Goal: Information Seeking & Learning: Learn about a topic

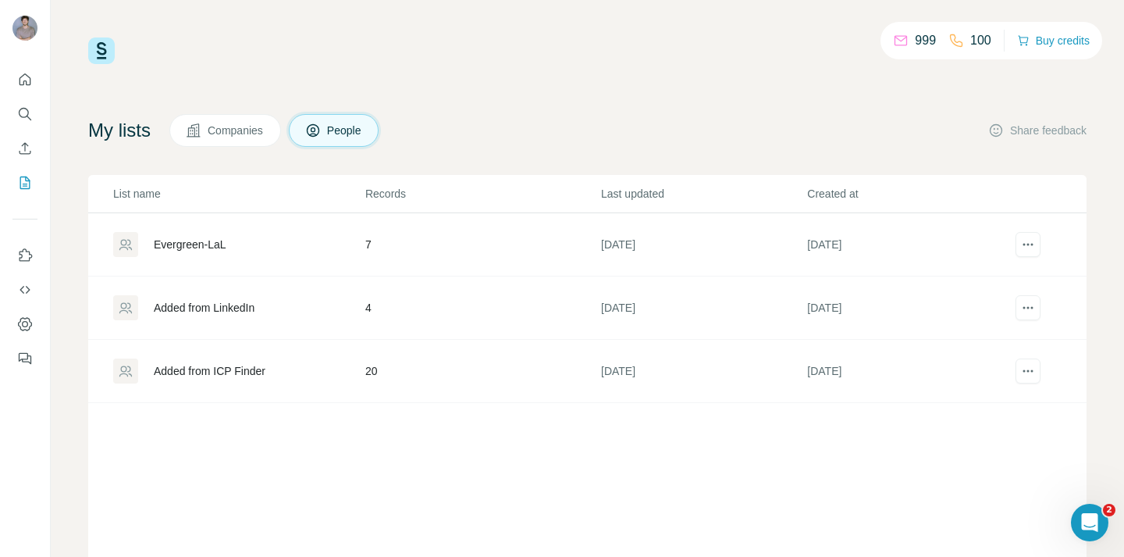
click at [245, 257] on td "Evergreen-LaL" at bounding box center [226, 244] width 276 height 63
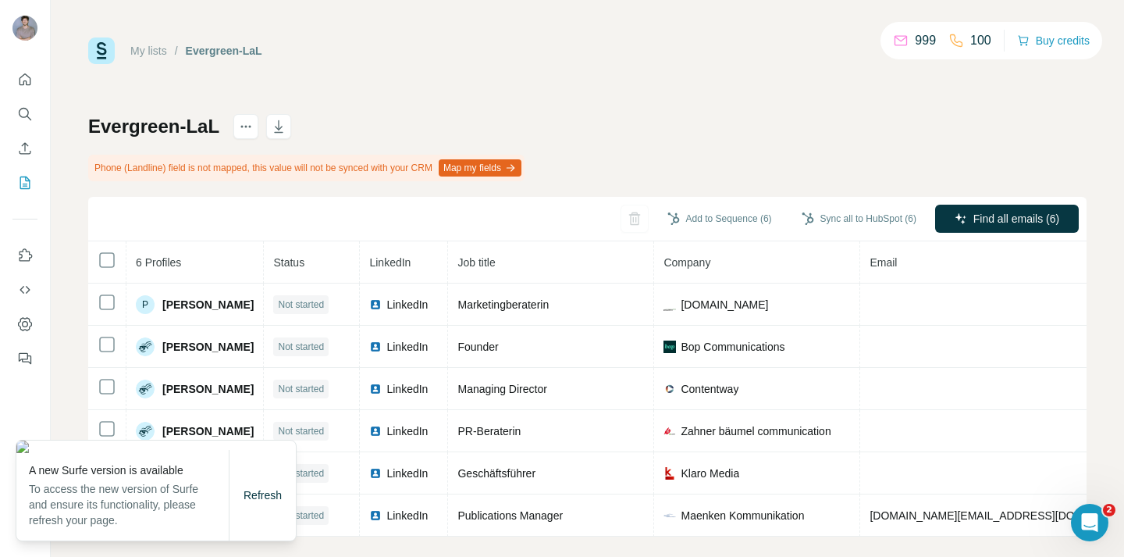
click at [80, 223] on div "My lists / Evergreen-LaL 999 100 Buy credits Evergreen-LaL Phone (Landline) fie…" at bounding box center [588, 278] width 1074 height 557
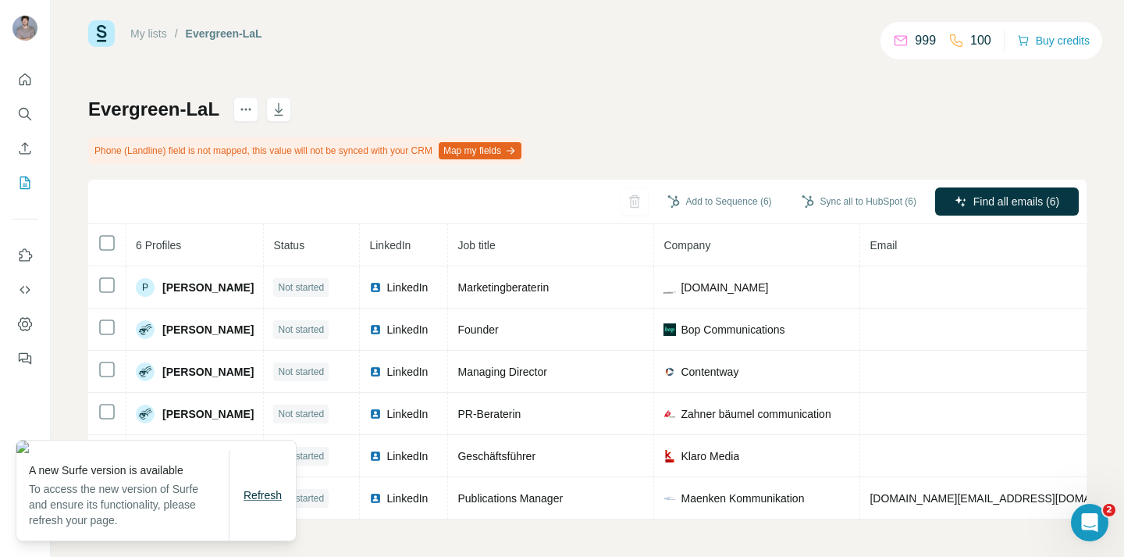
click at [265, 504] on button "Refresh" at bounding box center [263, 495] width 60 height 28
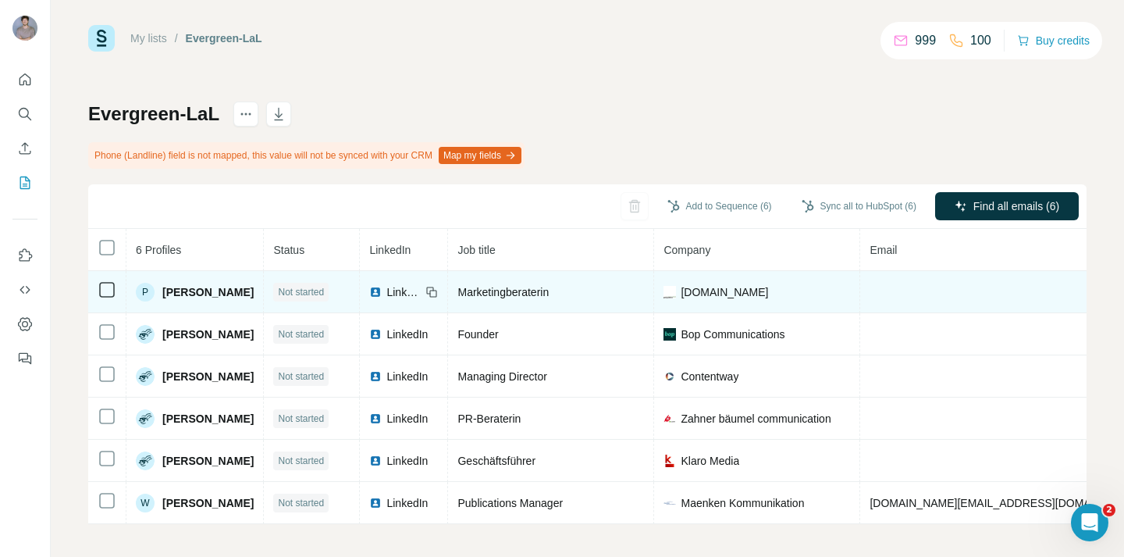
scroll to position [17, 0]
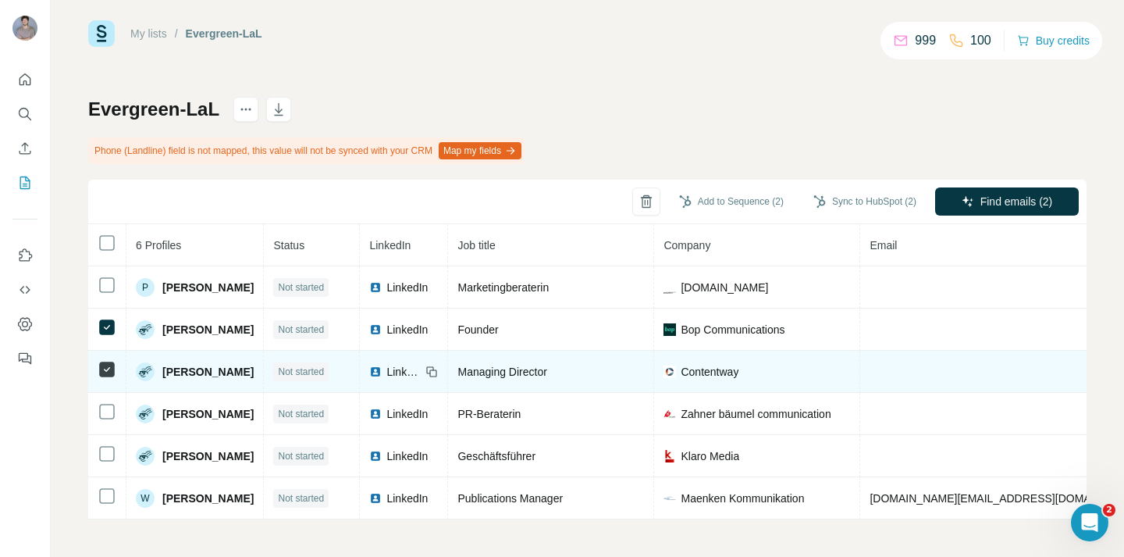
click at [107, 380] on td at bounding box center [107, 372] width 38 height 42
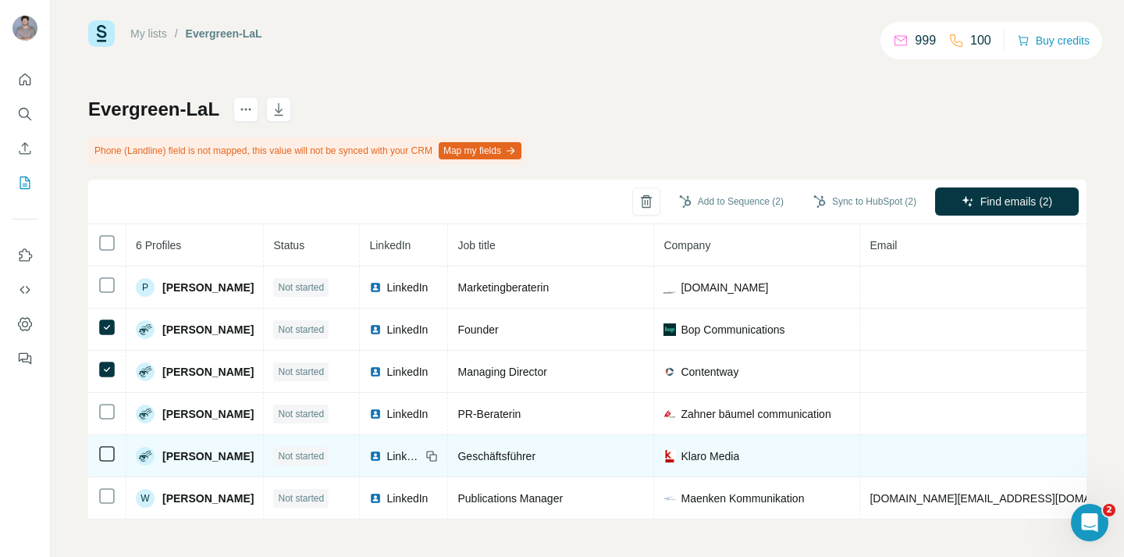
click at [101, 462] on icon at bounding box center [107, 453] width 19 height 19
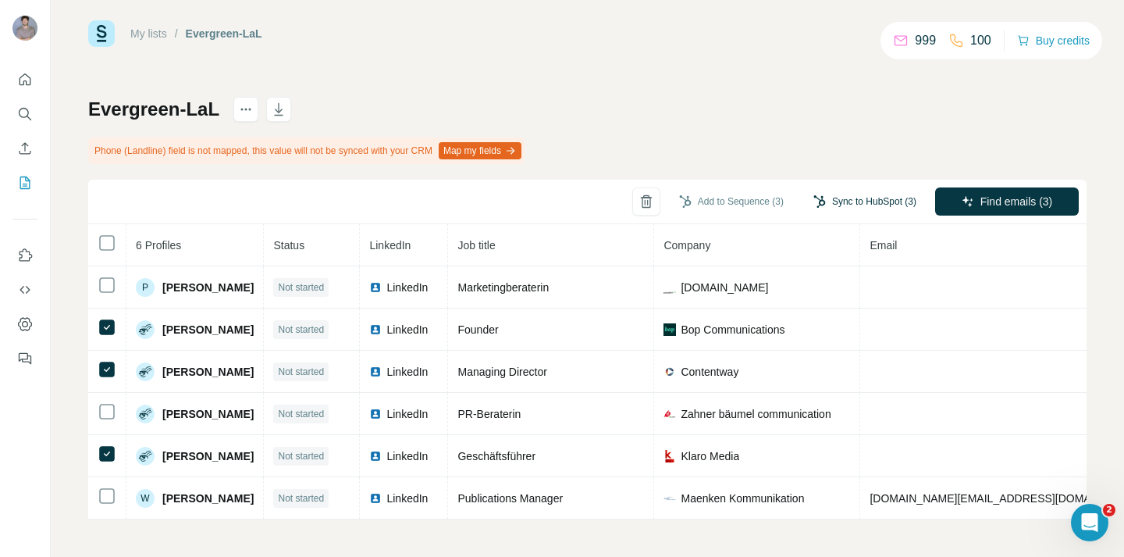
click at [882, 201] on button "Sync to HubSpot (3)" at bounding box center [865, 201] width 125 height 23
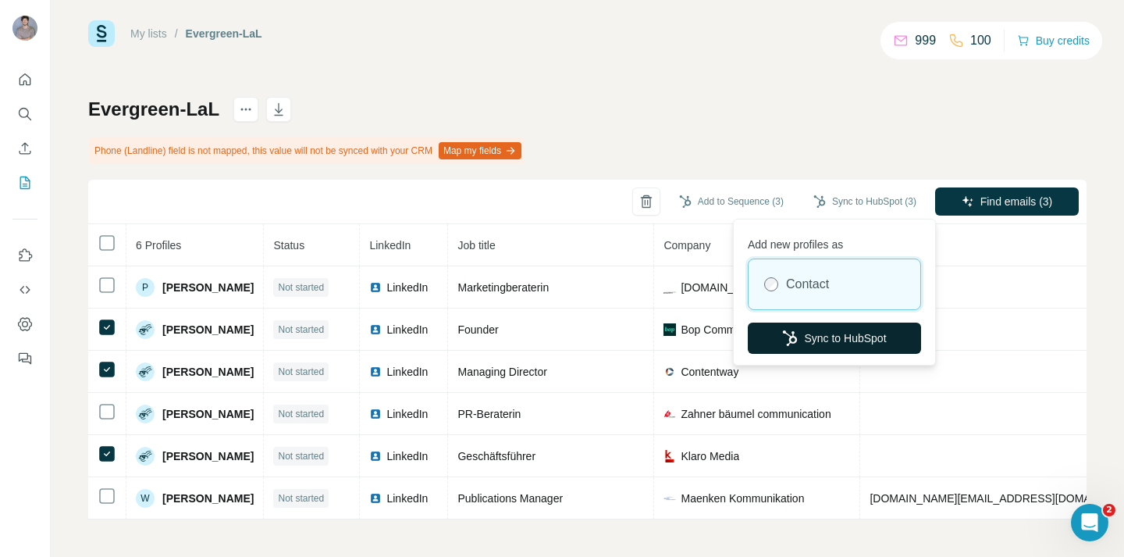
click at [829, 340] on button "Sync to HubSpot" at bounding box center [834, 337] width 173 height 31
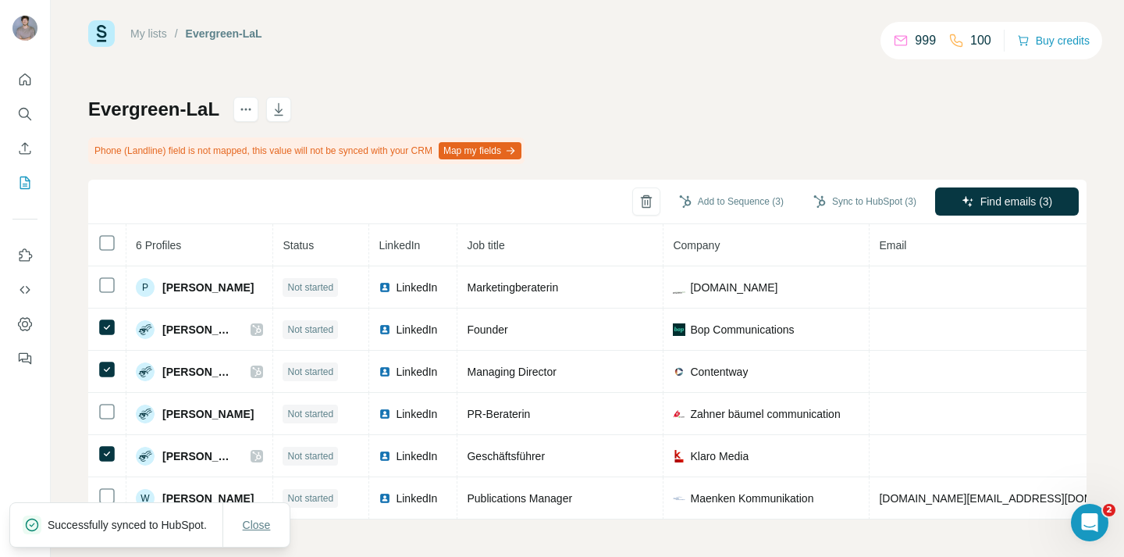
click at [262, 518] on span "Close" at bounding box center [257, 525] width 28 height 16
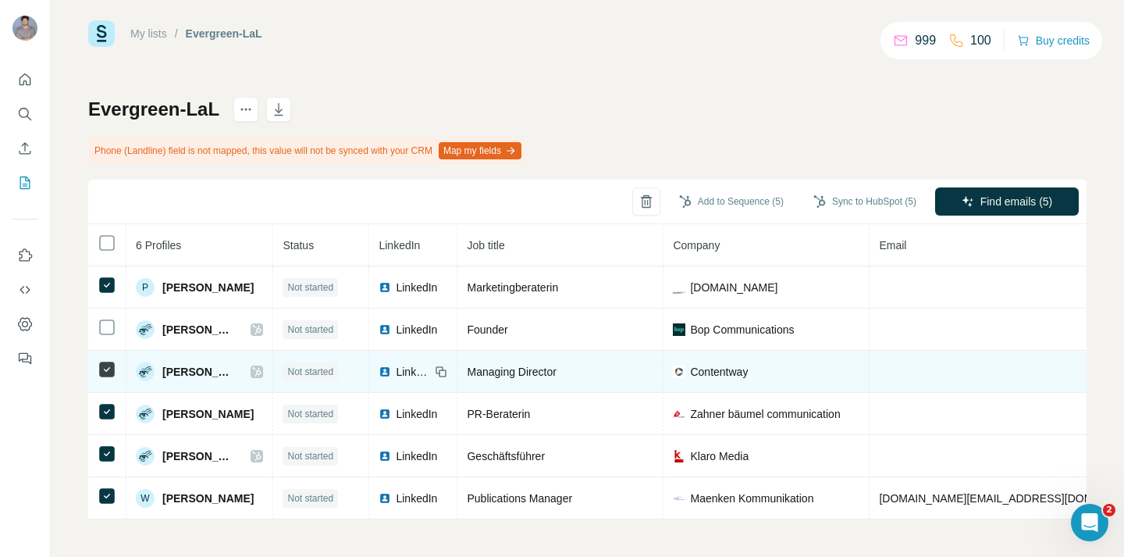
click at [103, 386] on td at bounding box center [107, 372] width 38 height 42
click at [103, 377] on icon at bounding box center [107, 369] width 19 height 19
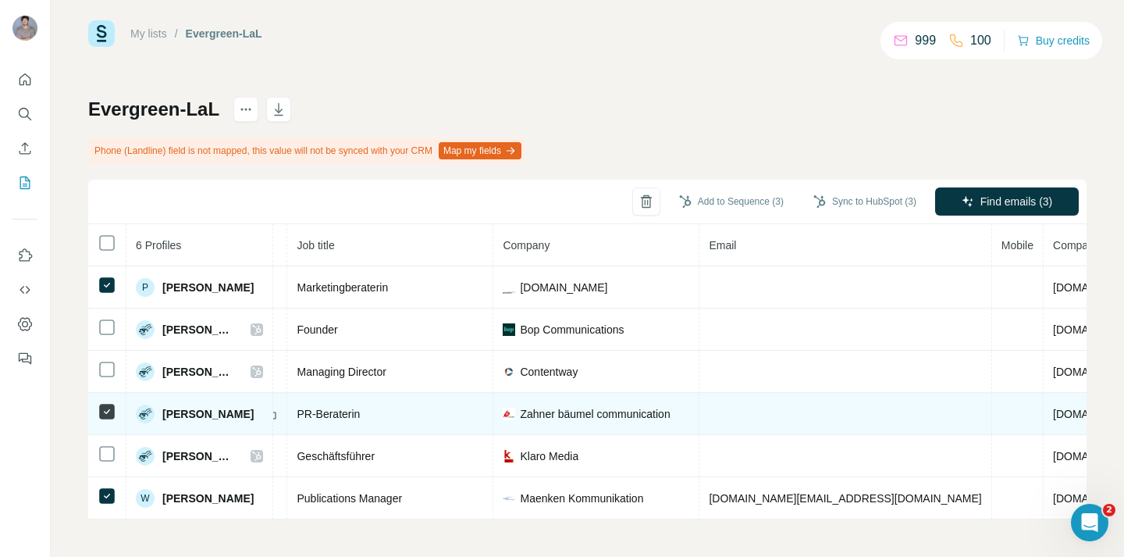
scroll to position [0, 218]
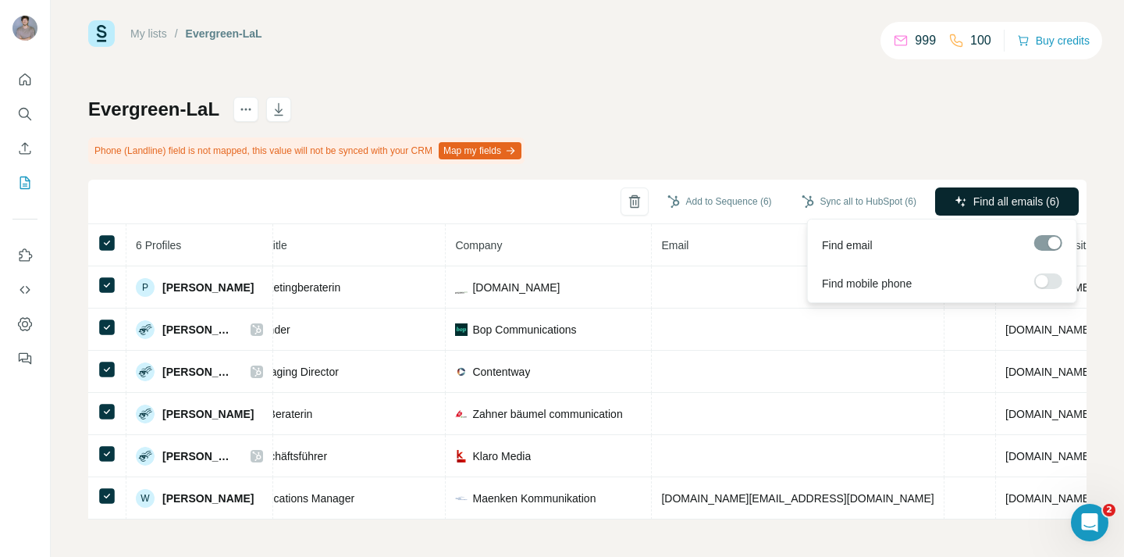
click at [1009, 196] on span "Find all emails (6)" at bounding box center [1017, 202] width 86 height 16
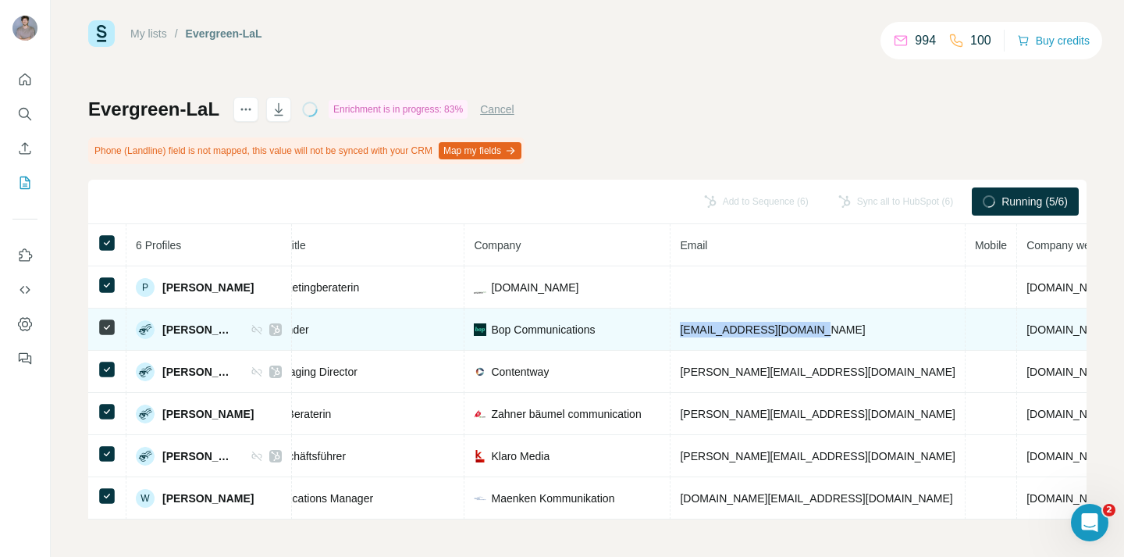
copy span "marco.boppart@bopcom.ch"
drag, startPoint x: 818, startPoint y: 326, endPoint x: 670, endPoint y: 329, distance: 148.4
click at [671, 329] on td "marco.boppart@bopcom.ch" at bounding box center [818, 329] width 294 height 42
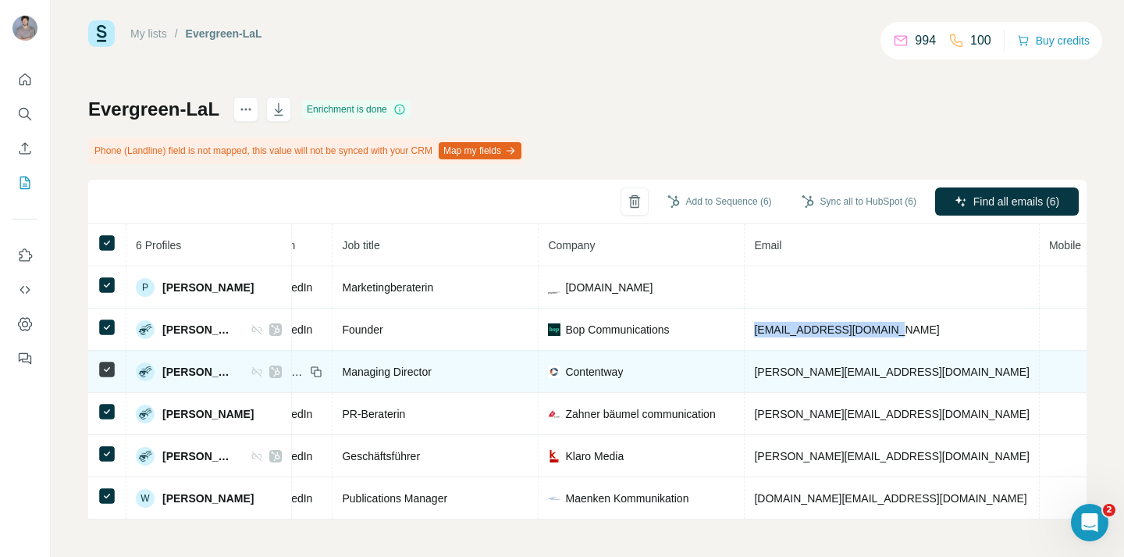
scroll to position [0, 145]
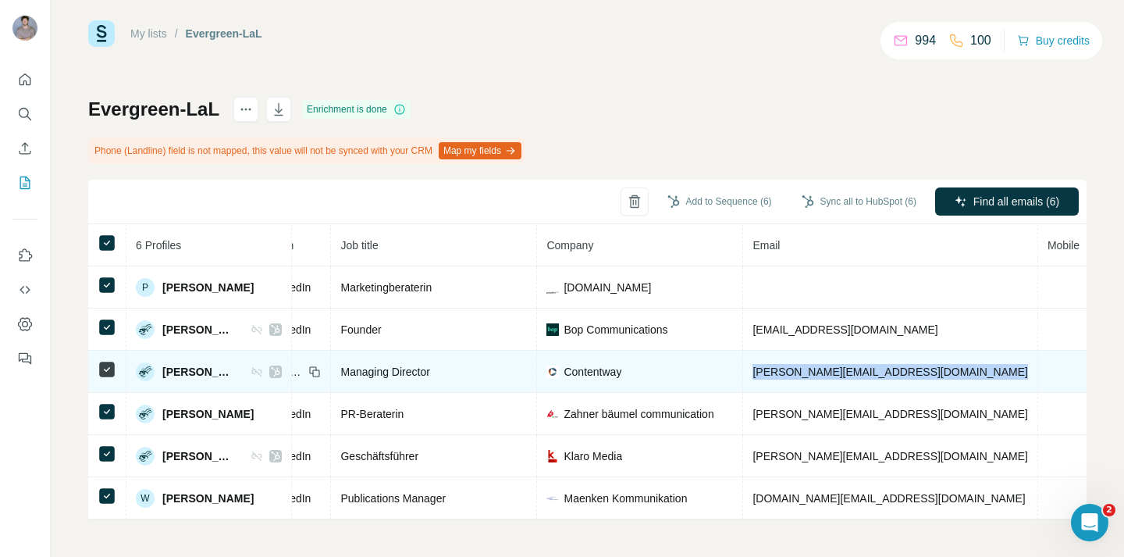
copy span "nicole.bitkin@contentway.de"
drag, startPoint x: 945, startPoint y: 380, endPoint x: 739, endPoint y: 374, distance: 206.2
click at [739, 374] on tr "Nicole Bitkin Email found LinkedIn Managing Director Contentway nicole.bitkin@c…" at bounding box center [667, 372] width 1448 height 42
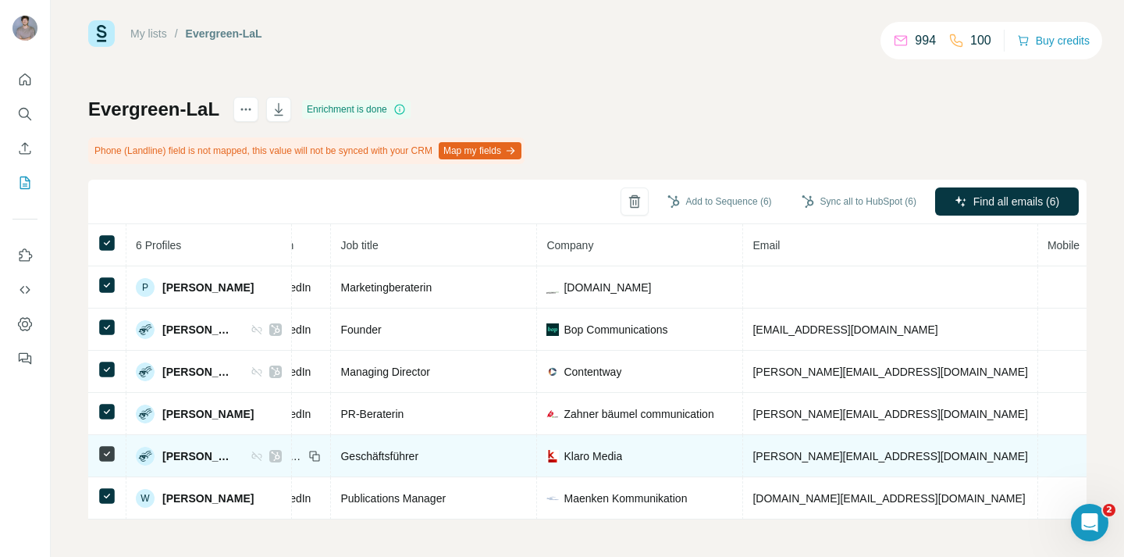
click at [899, 464] on td "b.cakir@klaromedia.com" at bounding box center [890, 456] width 294 height 42
drag, startPoint x: 899, startPoint y: 457, endPoint x: 742, endPoint y: 454, distance: 157.0
click at [743, 454] on td "b.cakir@klaromedia.com" at bounding box center [890, 456] width 294 height 42
copy span "b.cakir@klaromedia.com"
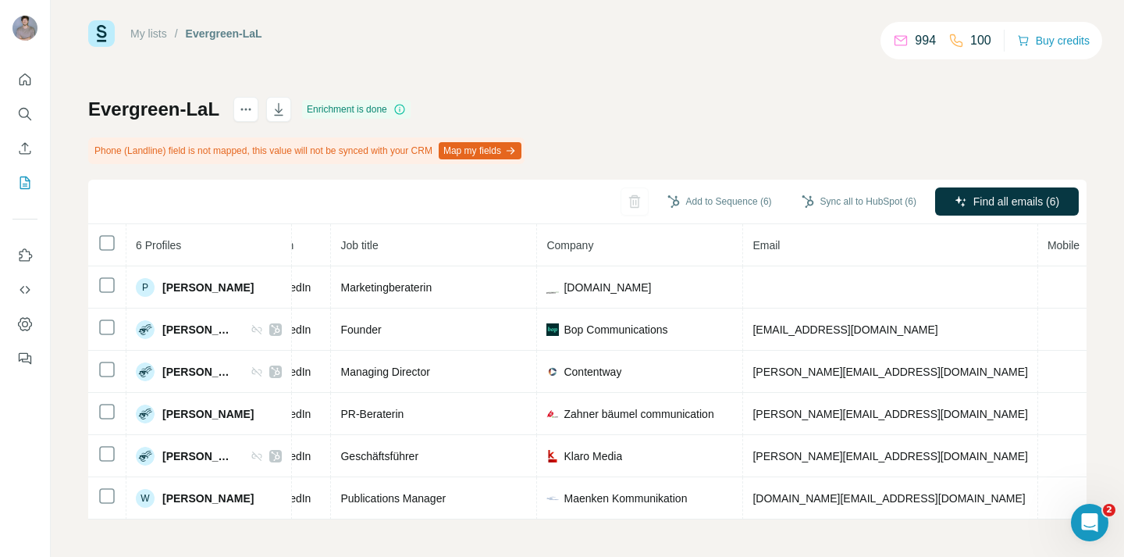
click at [649, 157] on div "Evergreen-LaL Enrichment is done Phone (Landline) field is not mapped, this val…" at bounding box center [587, 308] width 999 height 422
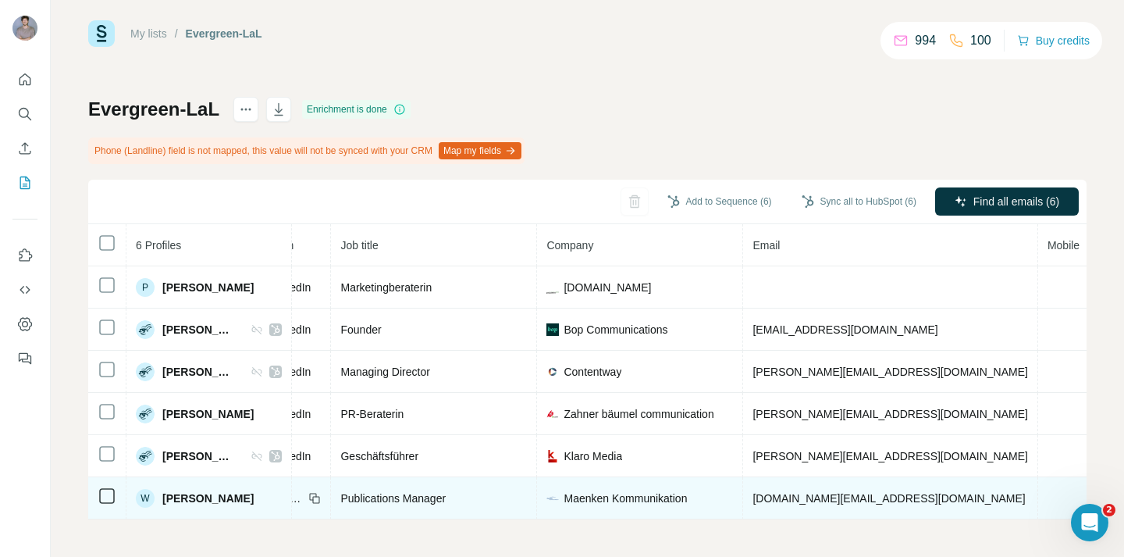
click at [98, 494] on icon at bounding box center [107, 495] width 19 height 19
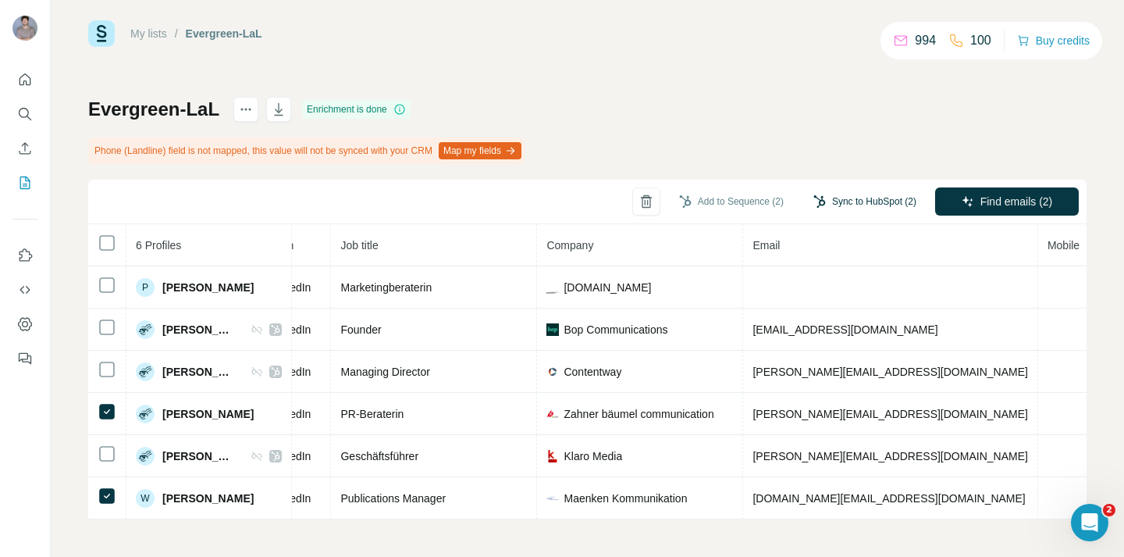
click at [842, 209] on button "Sync to HubSpot (2)" at bounding box center [865, 201] width 125 height 23
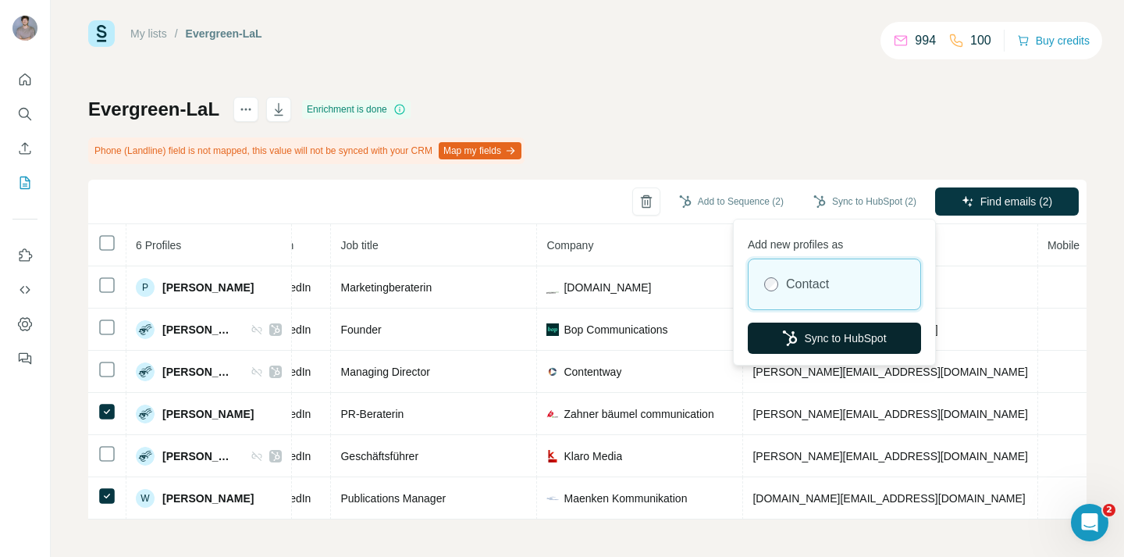
click at [818, 344] on button "Sync to HubSpot" at bounding box center [834, 337] width 173 height 31
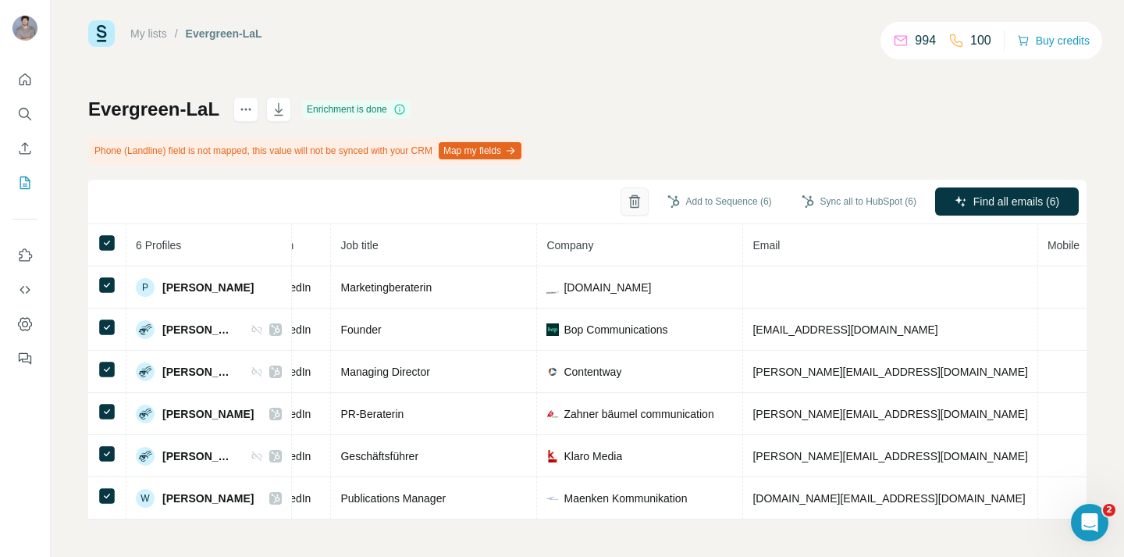
click at [628, 201] on button "button" at bounding box center [635, 201] width 28 height 28
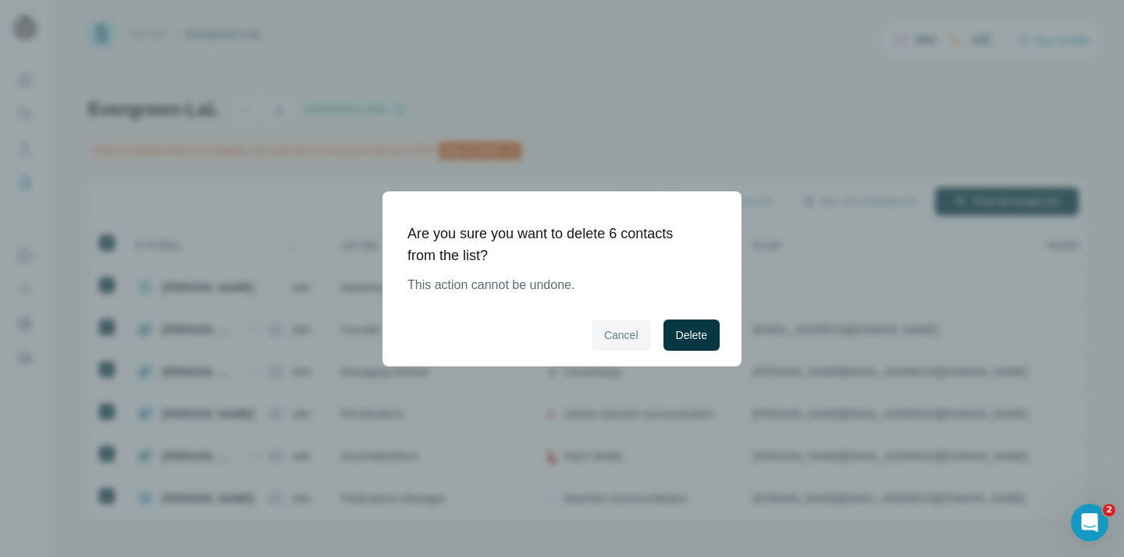
click at [633, 339] on span "Cancel" at bounding box center [621, 335] width 34 height 16
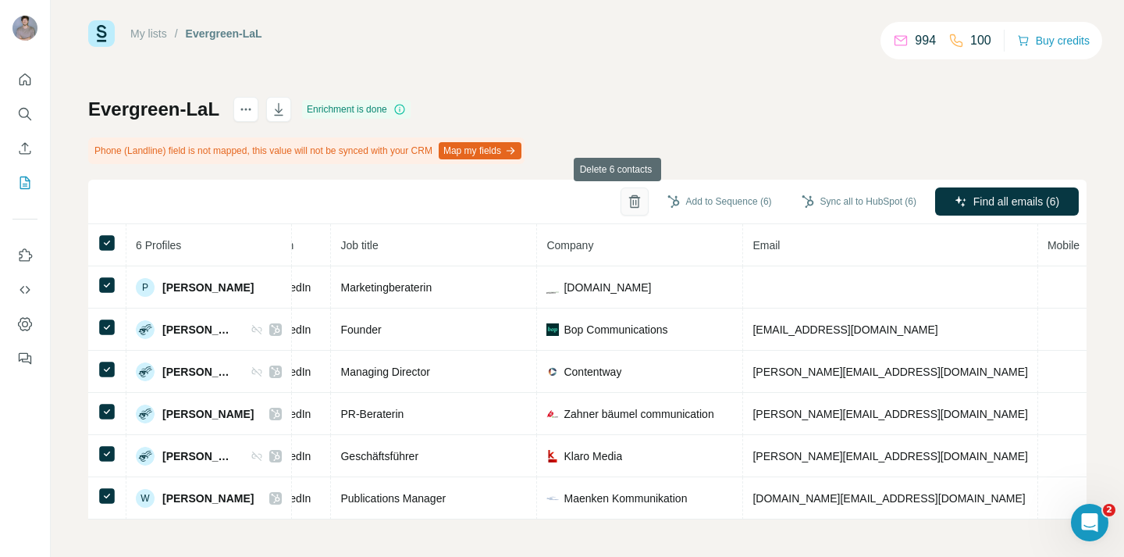
click at [630, 200] on icon "button" at bounding box center [634, 202] width 9 height 11
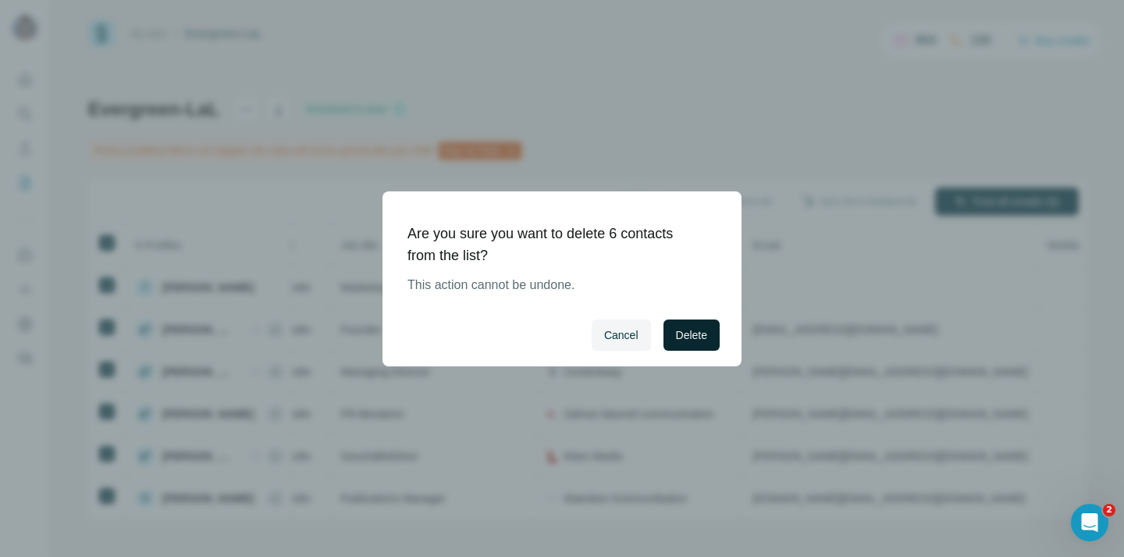
click at [696, 340] on span "Delete" at bounding box center [691, 335] width 31 height 16
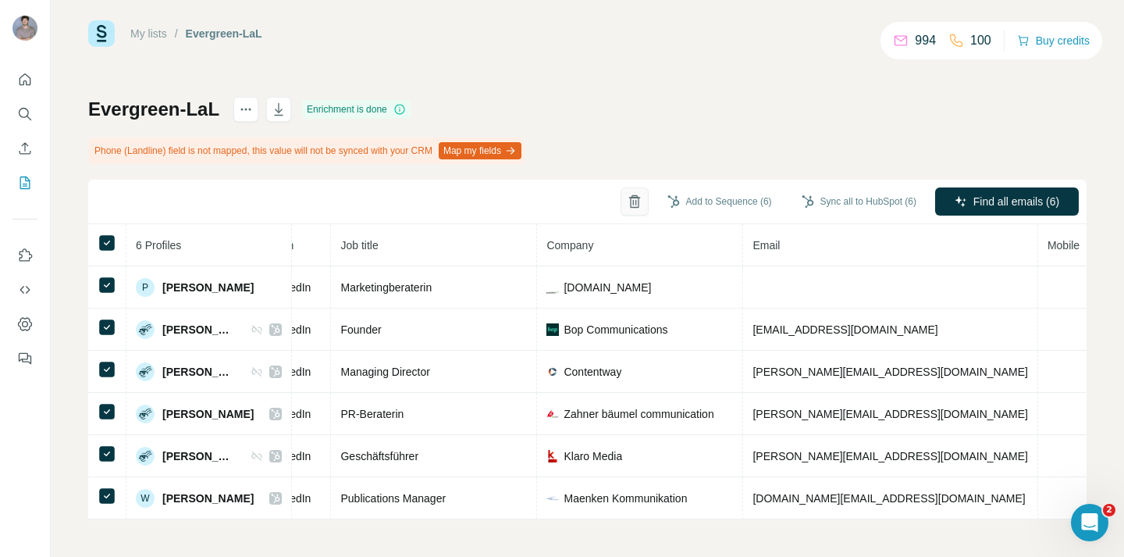
click at [627, 200] on icon "button" at bounding box center [635, 202] width 16 height 16
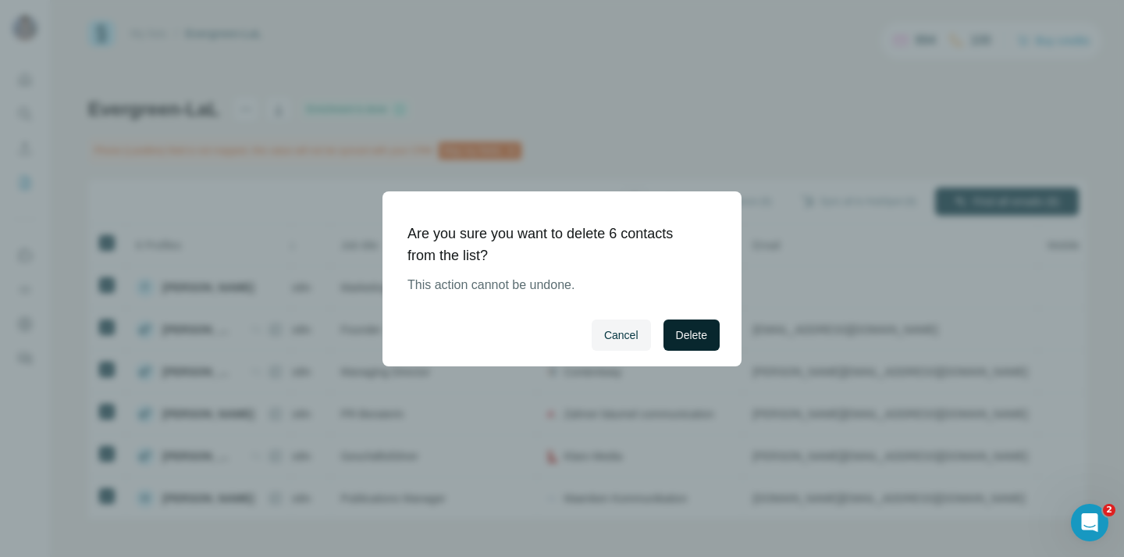
click at [677, 333] on span "Delete" at bounding box center [691, 335] width 31 height 16
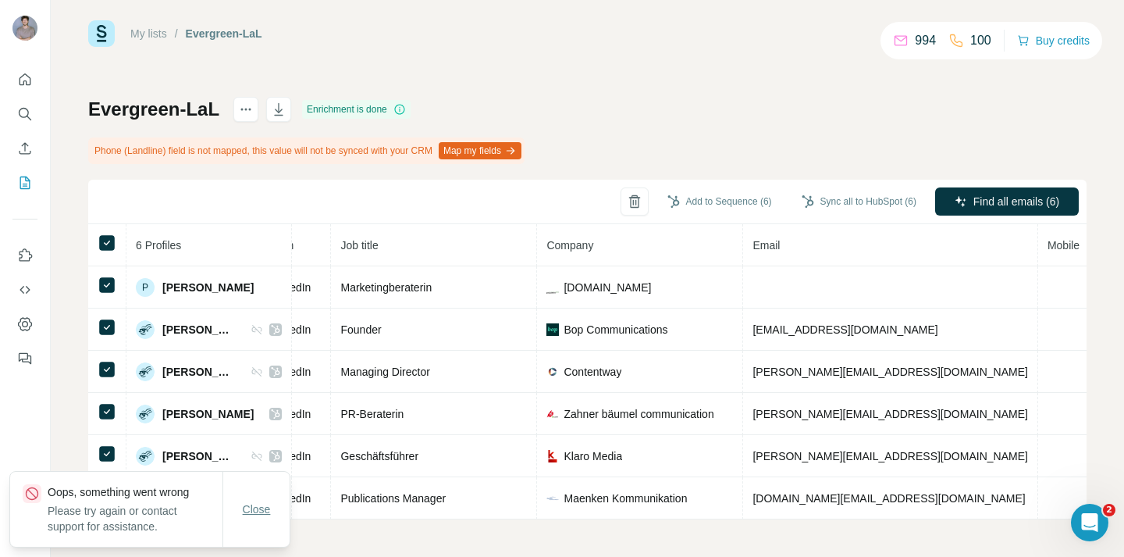
click at [271, 511] on button "Close" at bounding box center [257, 509] width 50 height 28
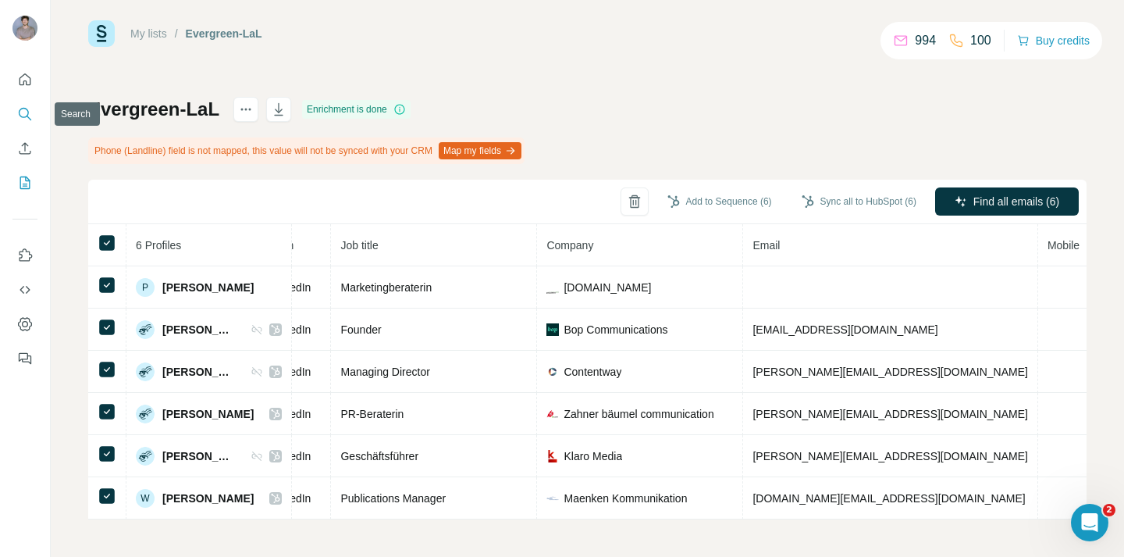
click at [31, 113] on icon "Search" at bounding box center [25, 114] width 16 height 16
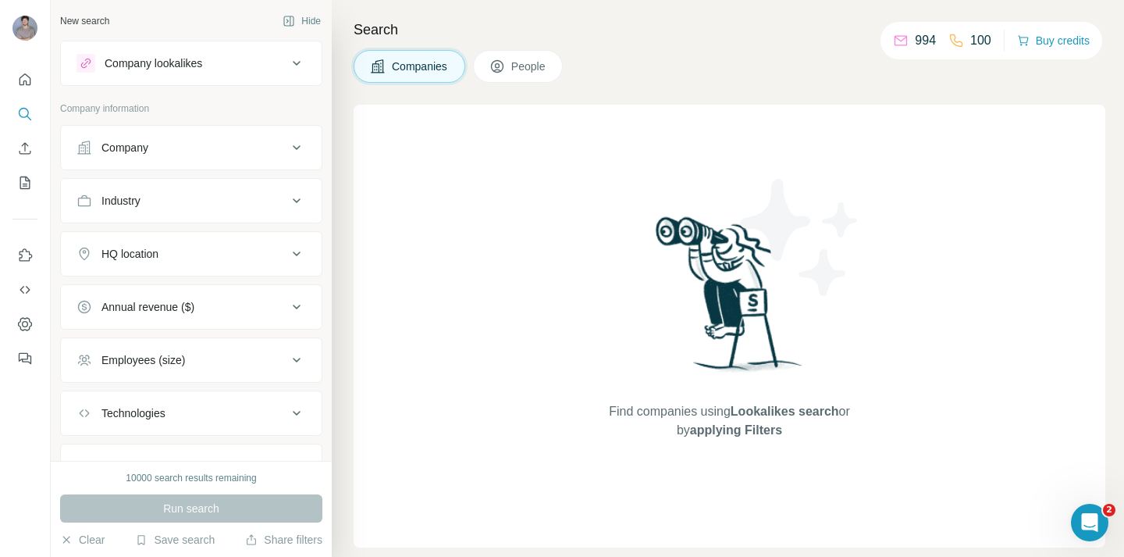
click at [214, 67] on div "Company lookalikes" at bounding box center [182, 63] width 211 height 19
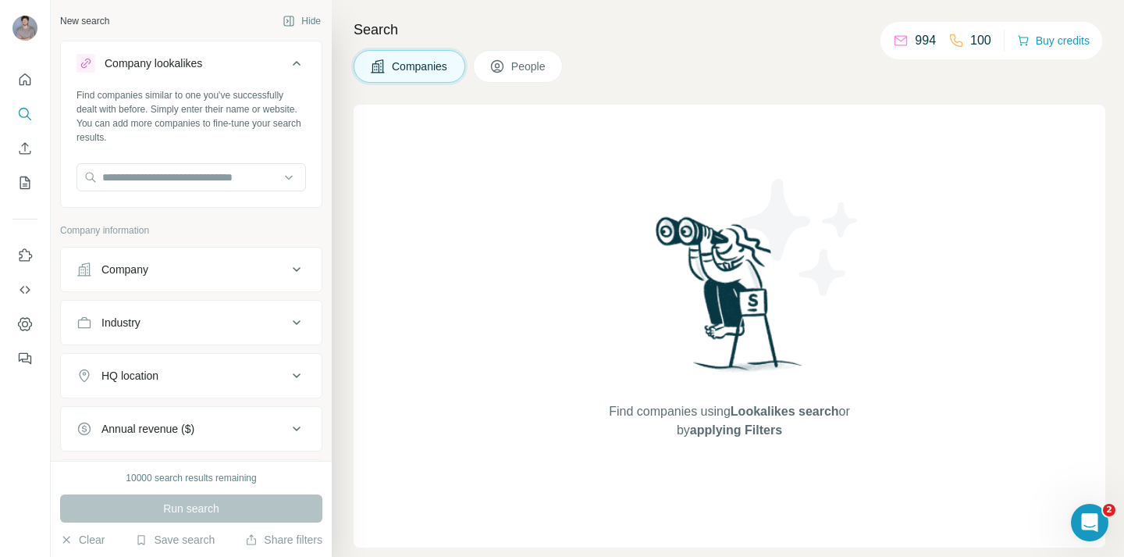
click at [226, 322] on div "Industry" at bounding box center [182, 323] width 211 height 16
click at [231, 364] on input at bounding box center [183, 361] width 193 height 17
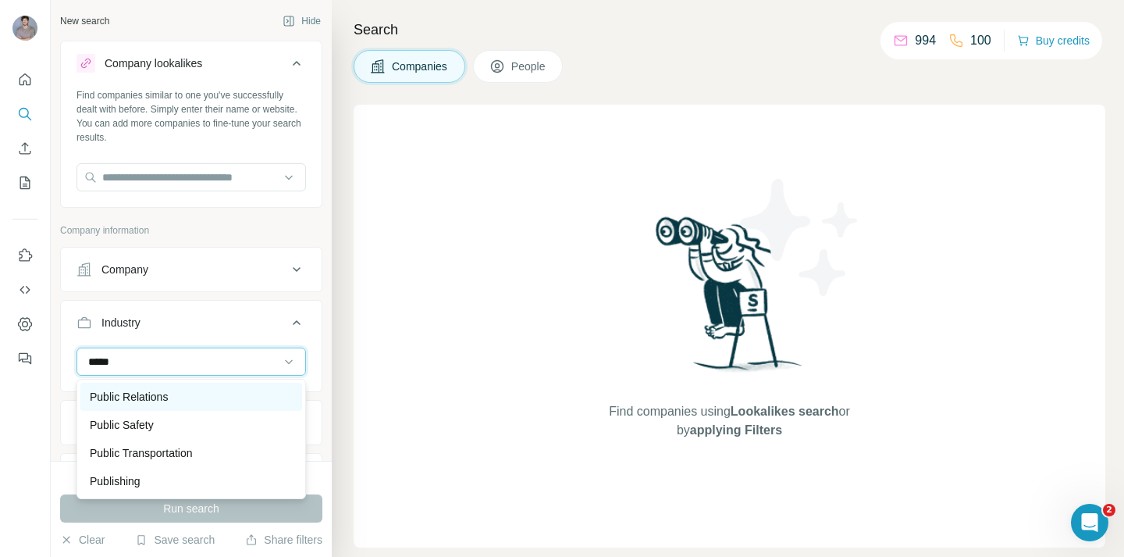
type input "*****"
click at [258, 390] on div "Public Relations" at bounding box center [191, 397] width 203 height 16
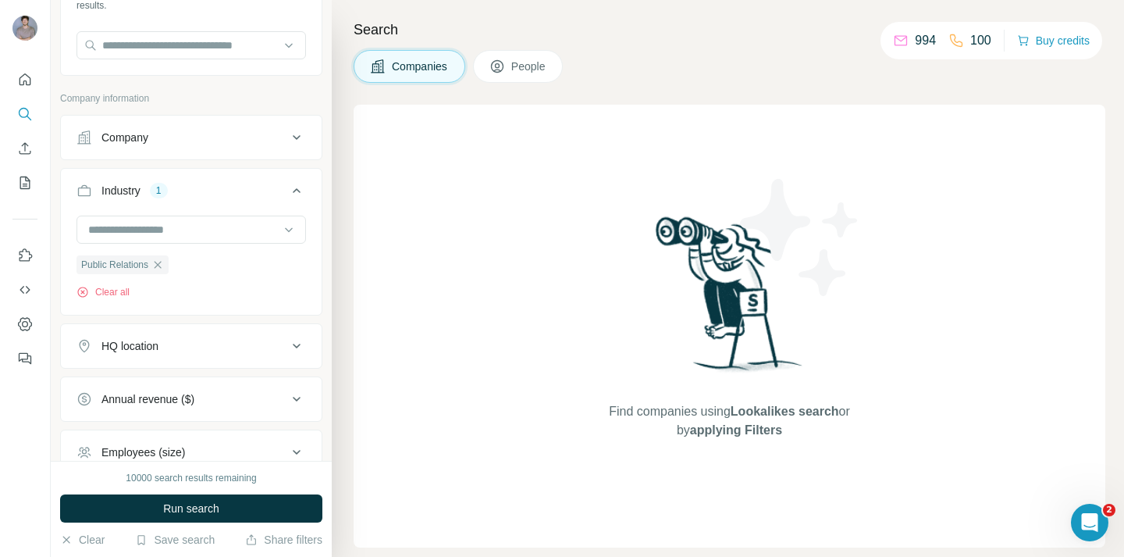
scroll to position [210, 0]
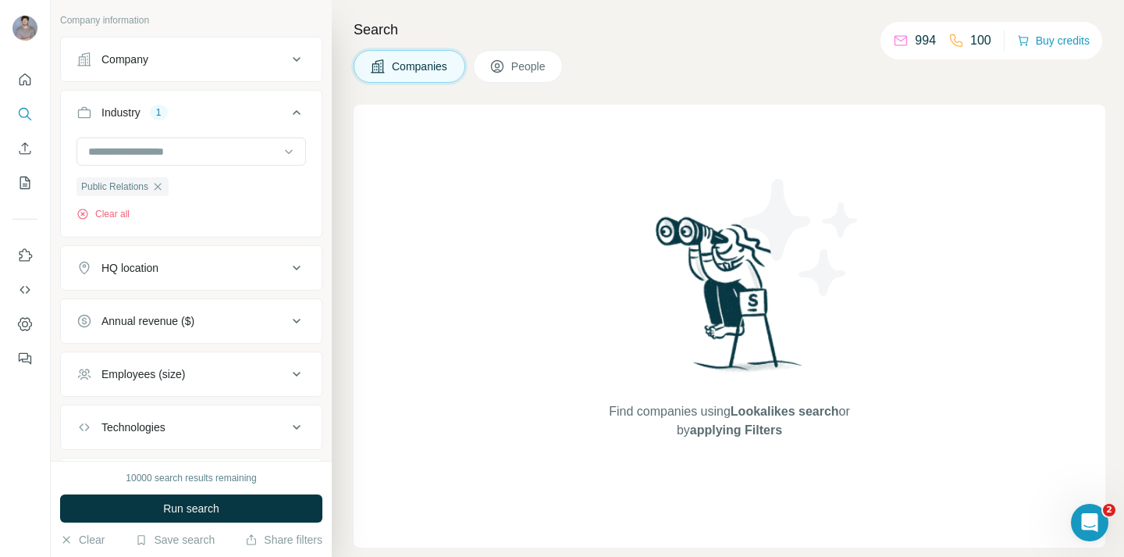
click at [228, 372] on div "Employees (size)" at bounding box center [182, 374] width 211 height 16
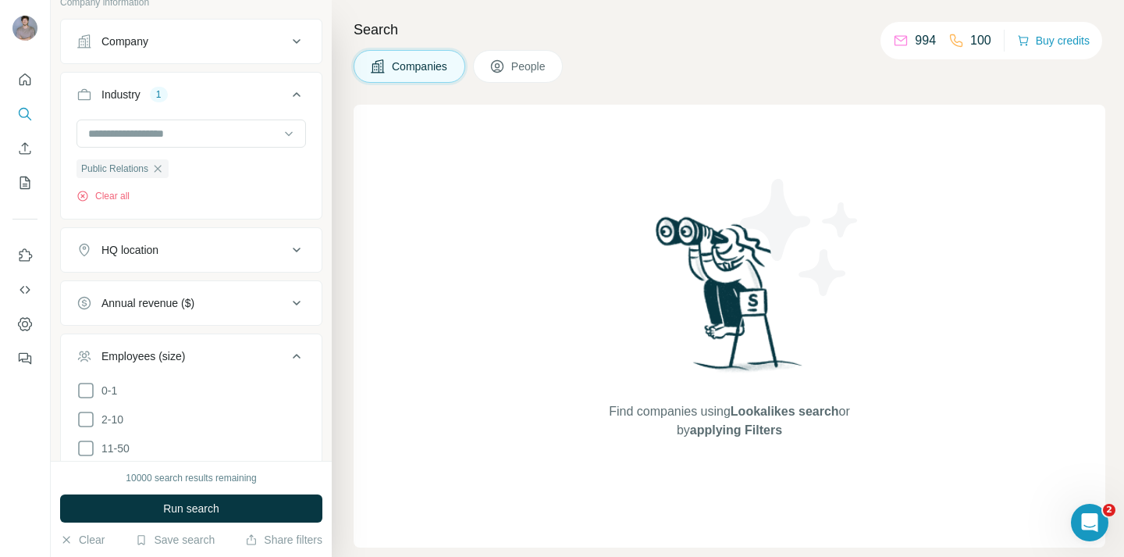
scroll to position [230, 0]
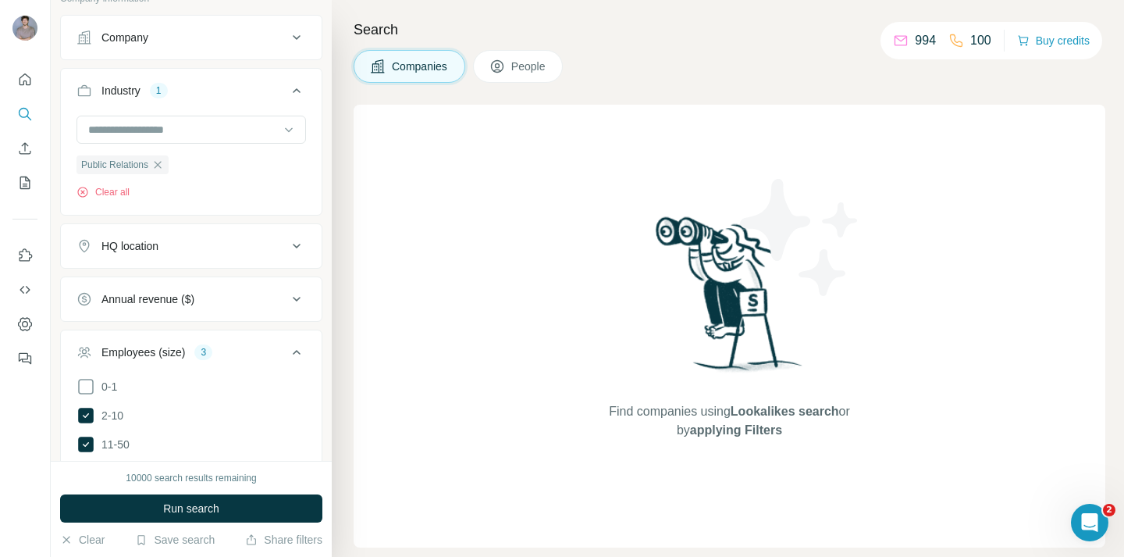
scroll to position [235, 0]
click at [195, 245] on div "HQ location" at bounding box center [182, 243] width 211 height 16
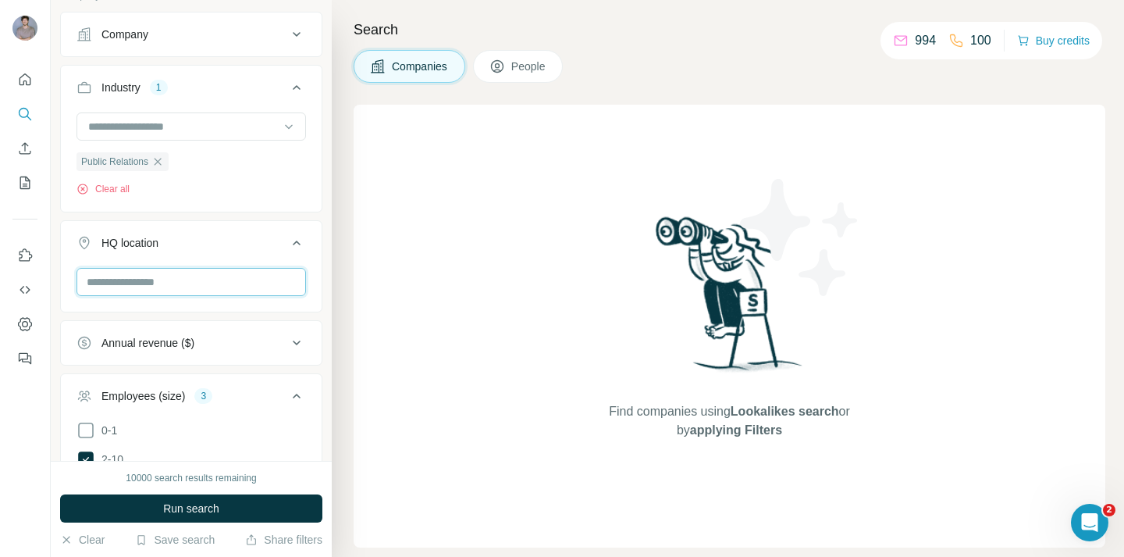
click at [177, 287] on input "text" at bounding box center [192, 282] width 230 height 28
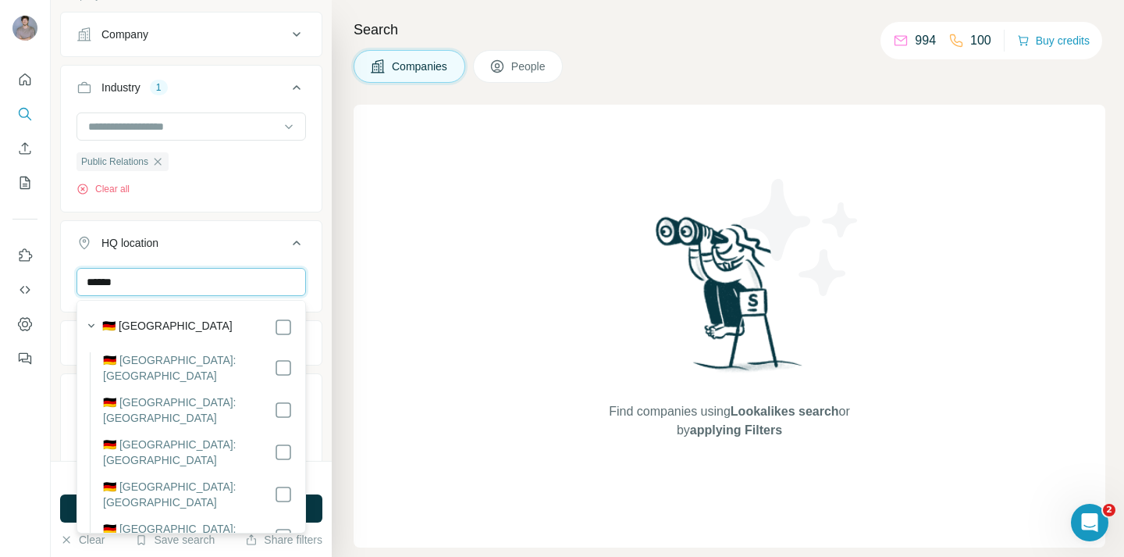
type input "******"
click at [191, 326] on div "🇩🇪 Germany" at bounding box center [197, 327] width 191 height 19
click at [236, 285] on input "******" at bounding box center [192, 282] width 230 height 28
click at [232, 281] on input "******" at bounding box center [192, 282] width 230 height 28
click at [340, 268] on div "Search Companies People Find companies using Lookalikes search or by applying F…" at bounding box center [728, 278] width 793 height 557
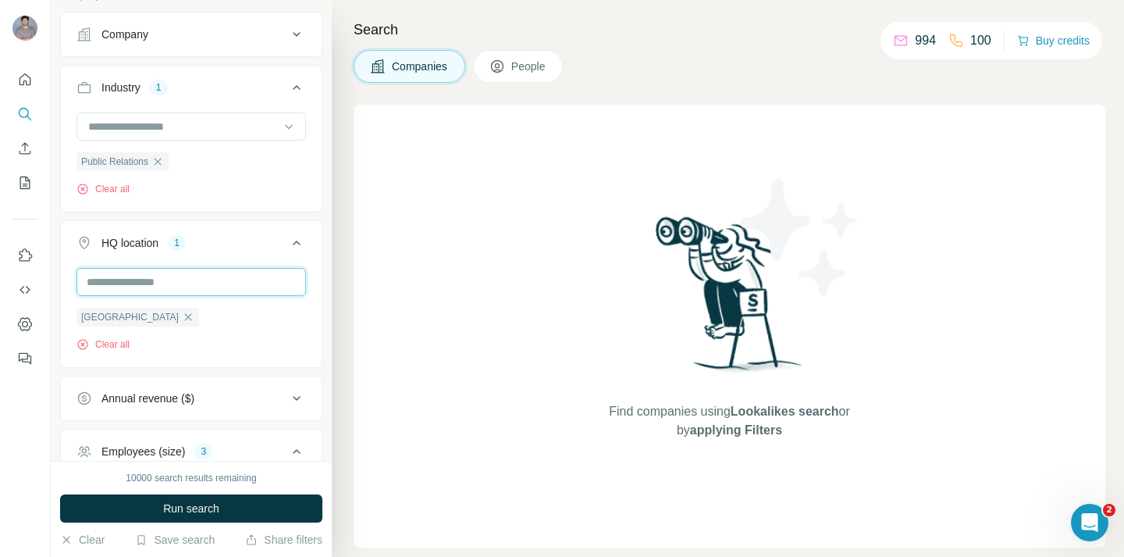
click at [214, 274] on input "text" at bounding box center [192, 282] width 230 height 28
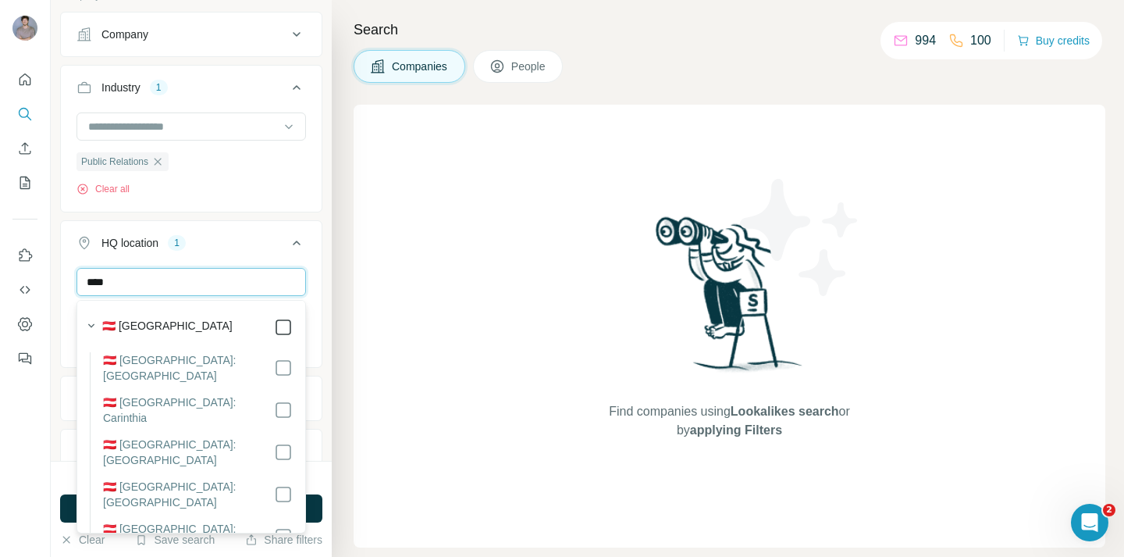
type input "****"
click at [291, 322] on icon at bounding box center [283, 327] width 19 height 19
click at [337, 319] on div "Search Companies People Find companies using Lookalikes search or by applying F…" at bounding box center [728, 278] width 793 height 557
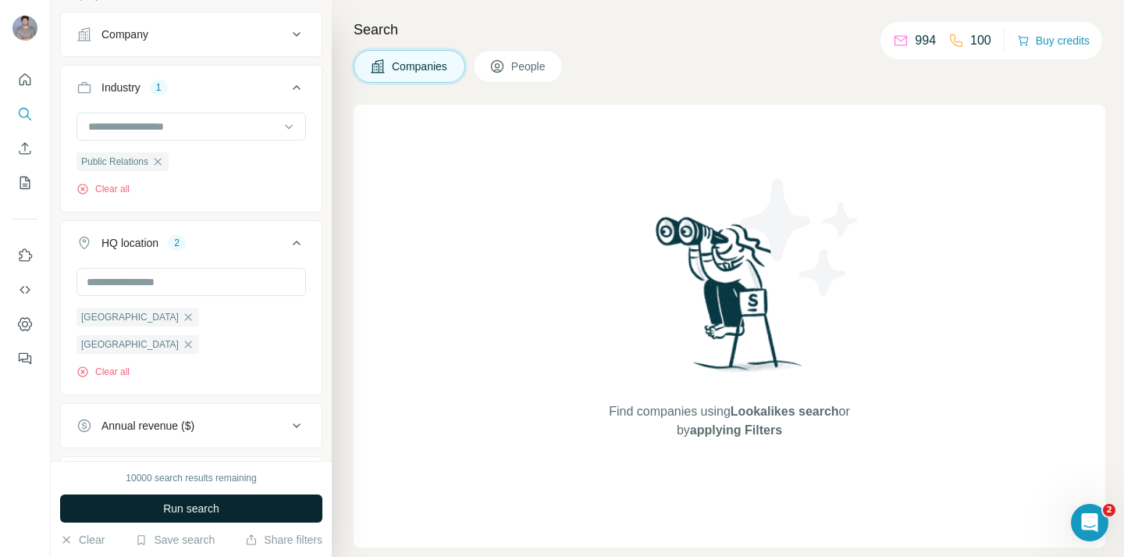
click at [265, 515] on button "Run search" at bounding box center [191, 508] width 262 height 28
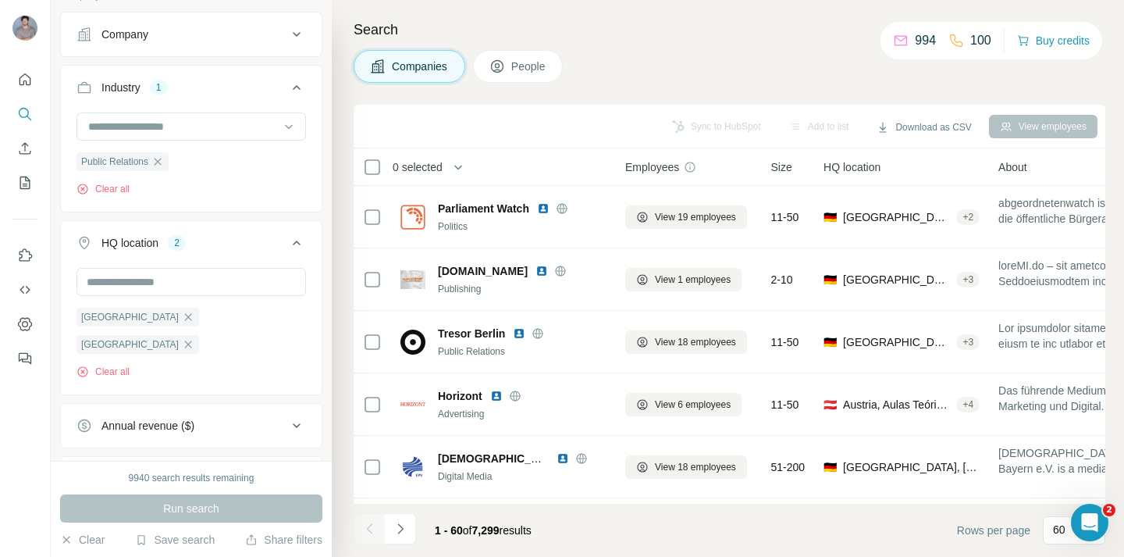
click at [531, 66] on span "People" at bounding box center [529, 67] width 36 height 16
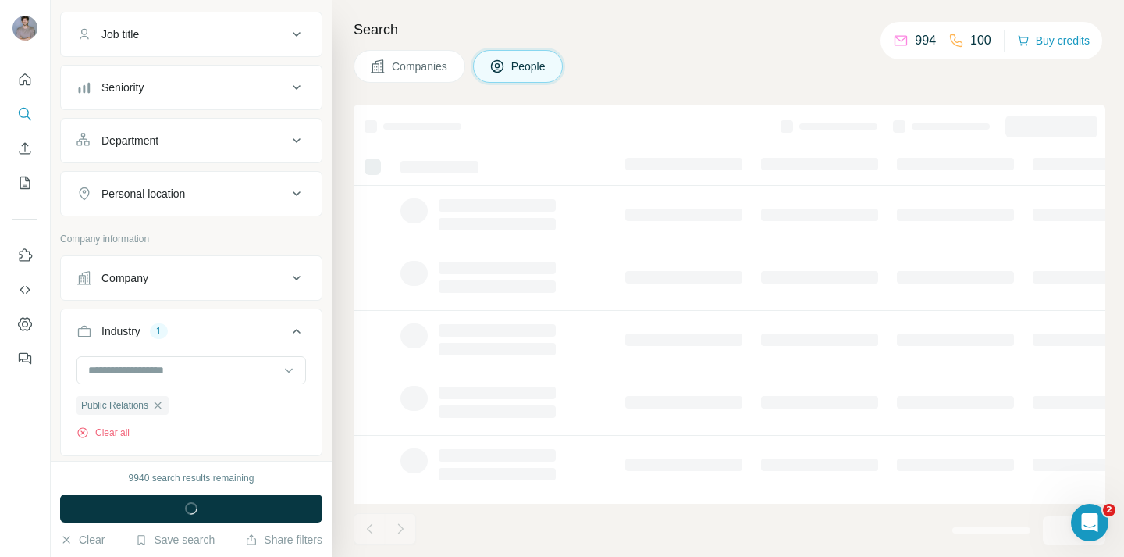
click at [413, 66] on span "Companies" at bounding box center [420, 67] width 57 height 16
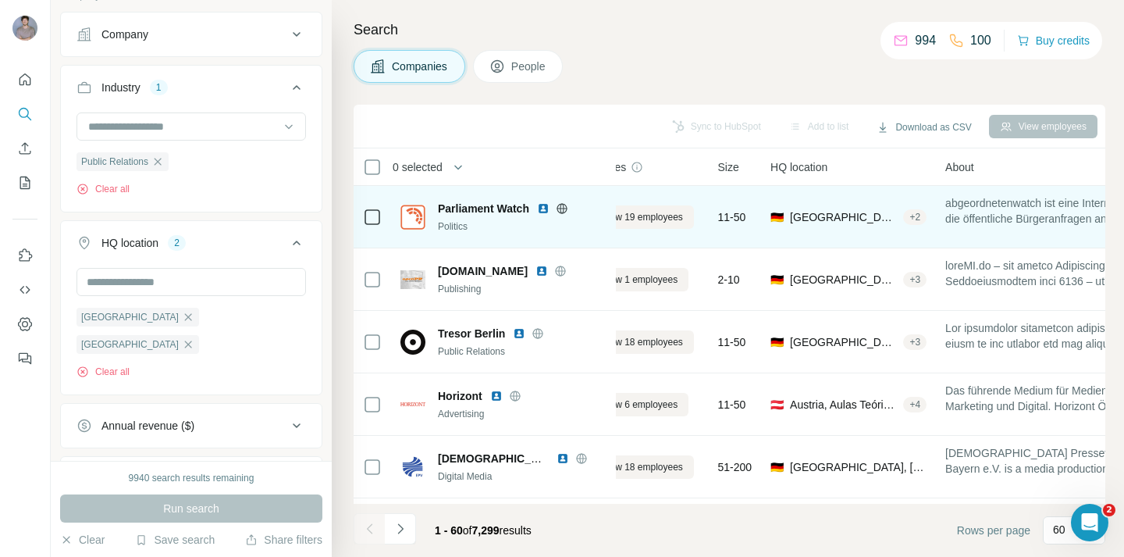
scroll to position [0, 837]
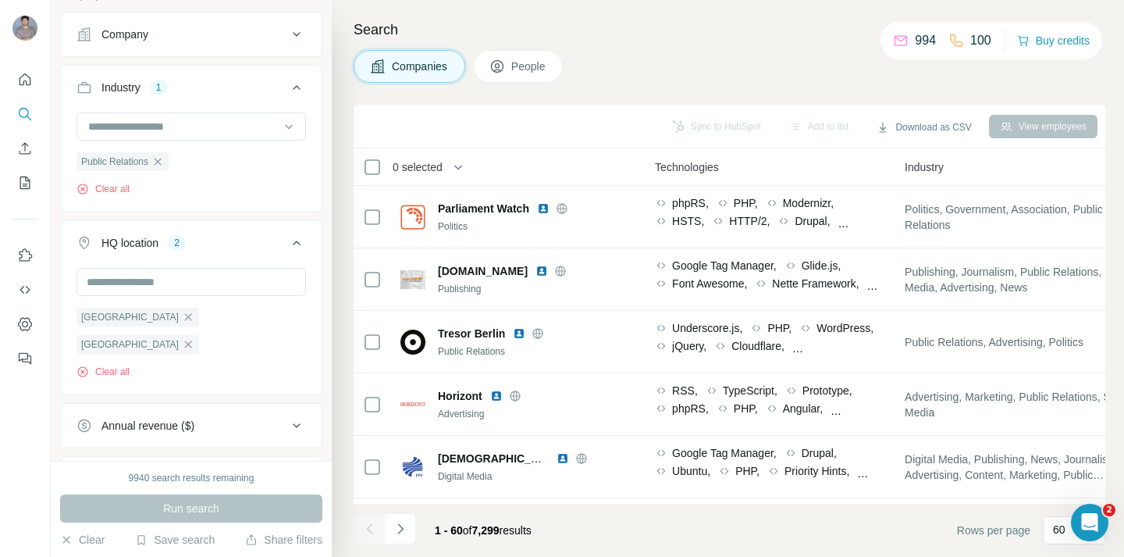
click at [503, 79] on button "People" at bounding box center [518, 66] width 91 height 33
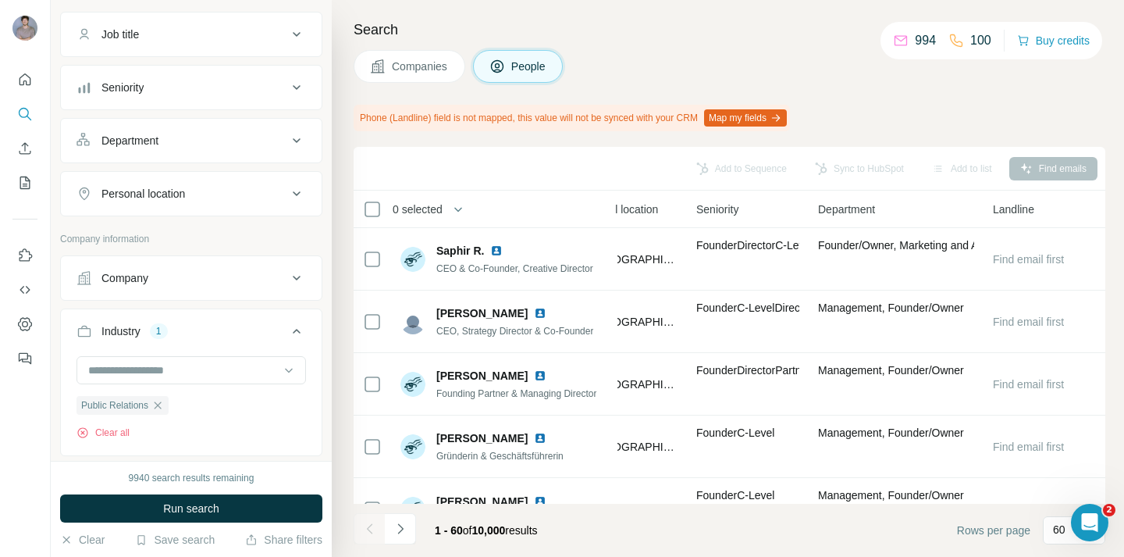
scroll to position [0, 591]
click at [441, 66] on span "Companies" at bounding box center [420, 67] width 57 height 16
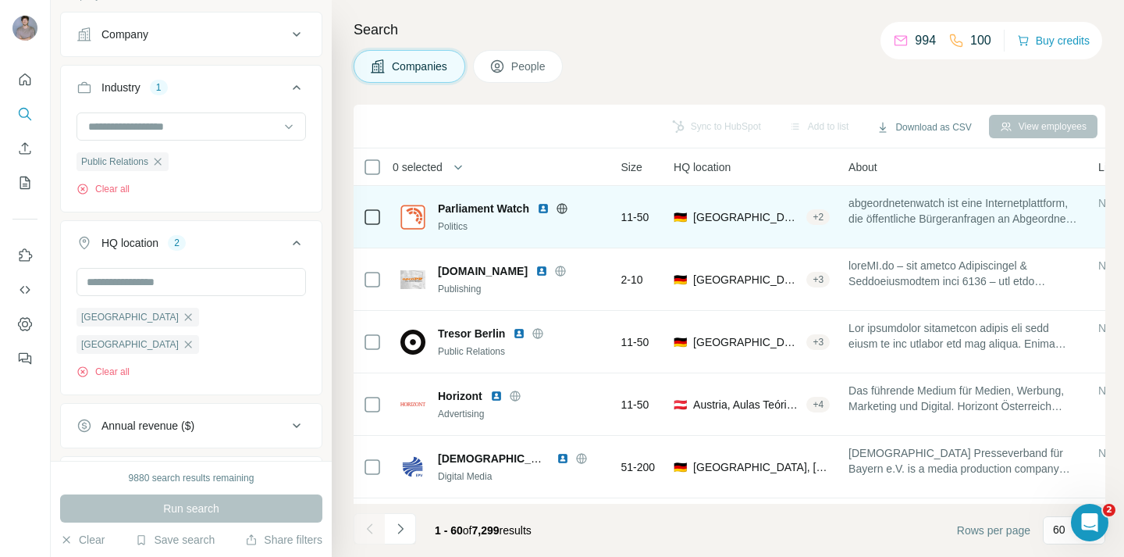
scroll to position [0, 63]
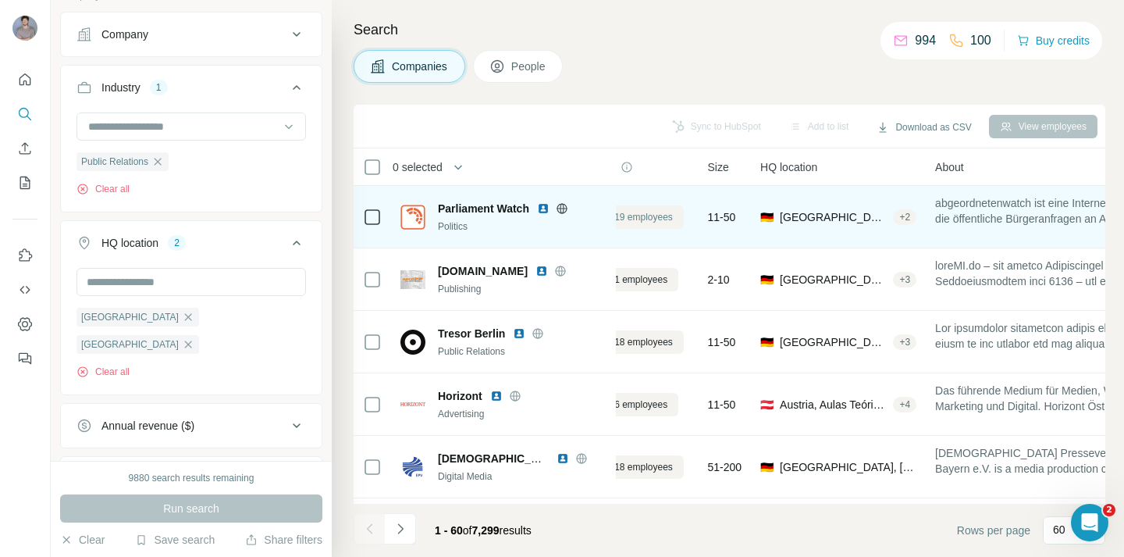
click at [654, 216] on span "View 19 employees" at bounding box center [632, 217] width 81 height 14
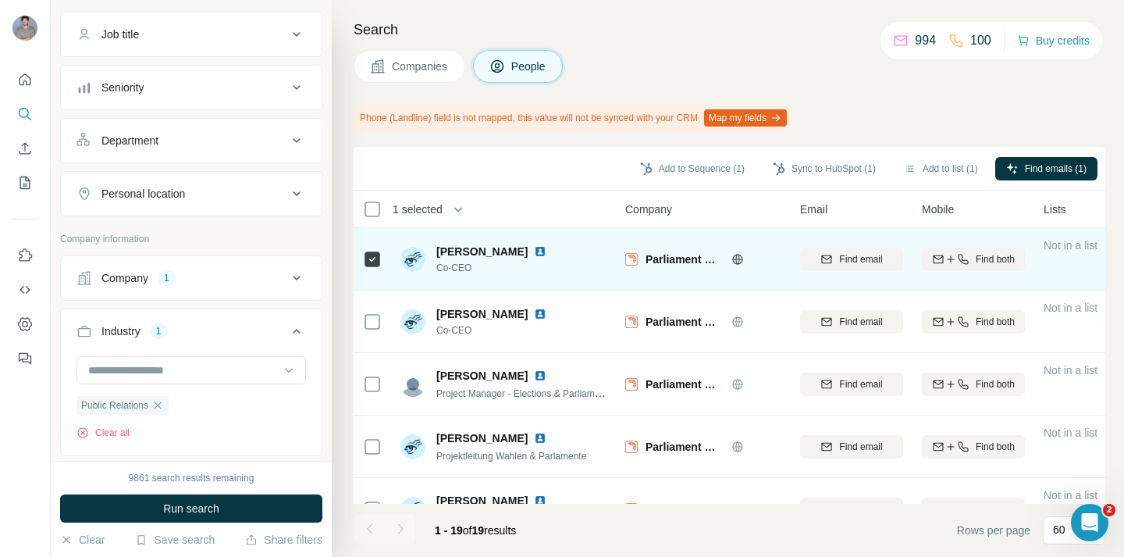
scroll to position [0, 11]
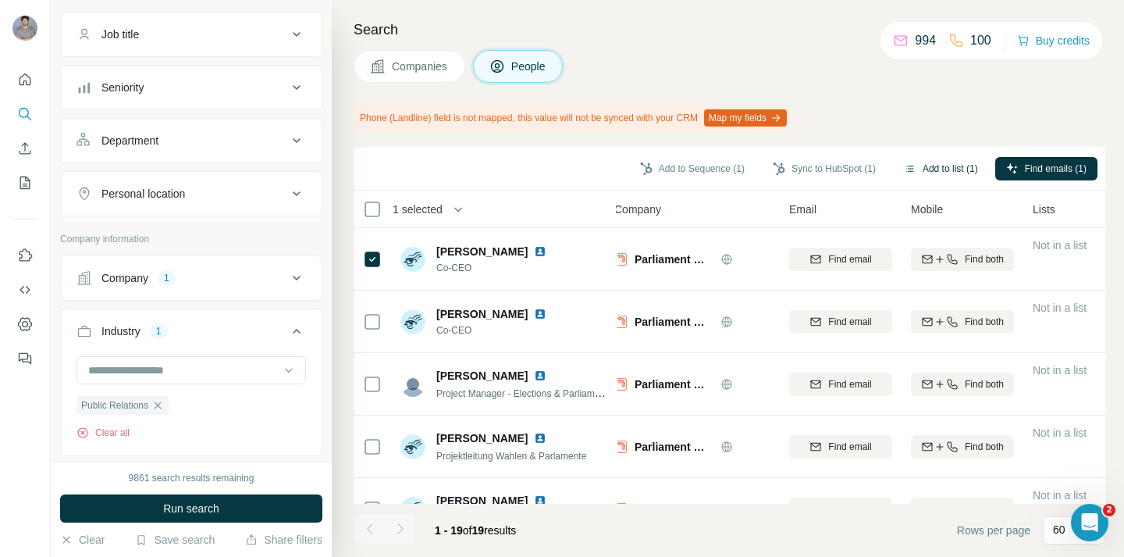
click at [930, 171] on button "Add to list (1)" at bounding box center [941, 168] width 96 height 23
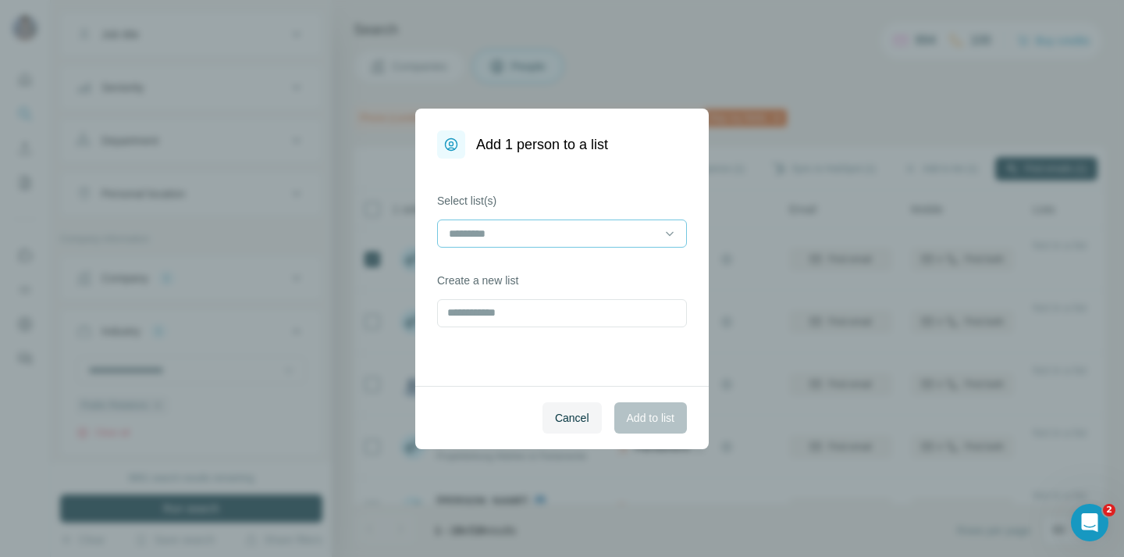
click at [644, 232] on input at bounding box center [552, 233] width 211 height 17
click at [782, 126] on div "Add 1 person to a list Select list(s) Create a new list Cancel Add to list" at bounding box center [562, 278] width 1124 height 557
click at [784, 64] on div "Add 1 person to a list Select list(s) Create a new list Cancel Add to list" at bounding box center [562, 278] width 1124 height 557
click at [570, 240] on input at bounding box center [552, 233] width 211 height 17
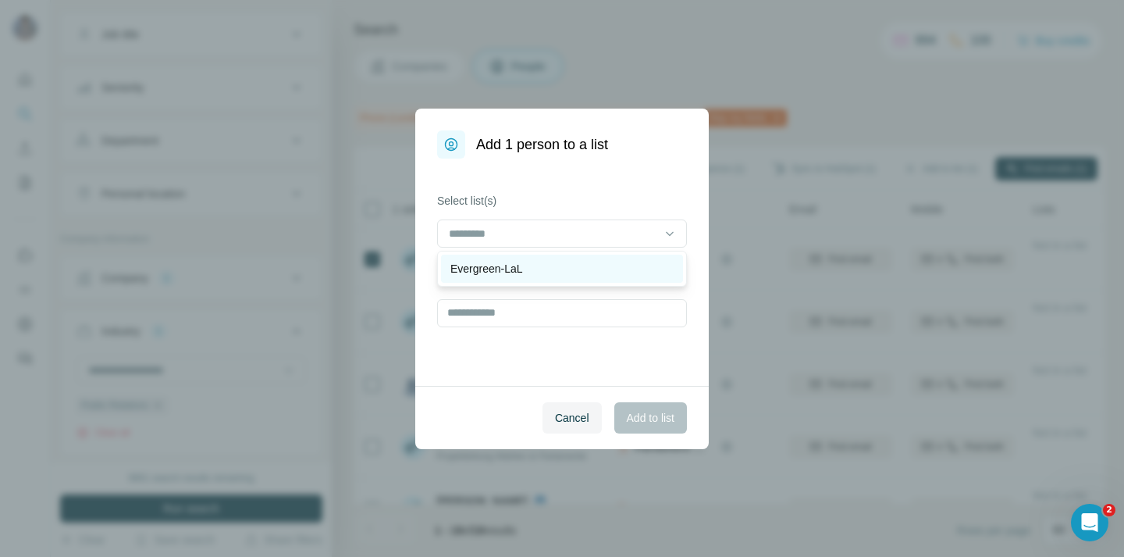
click at [565, 273] on div "Evergreen-LaL" at bounding box center [562, 269] width 223 height 16
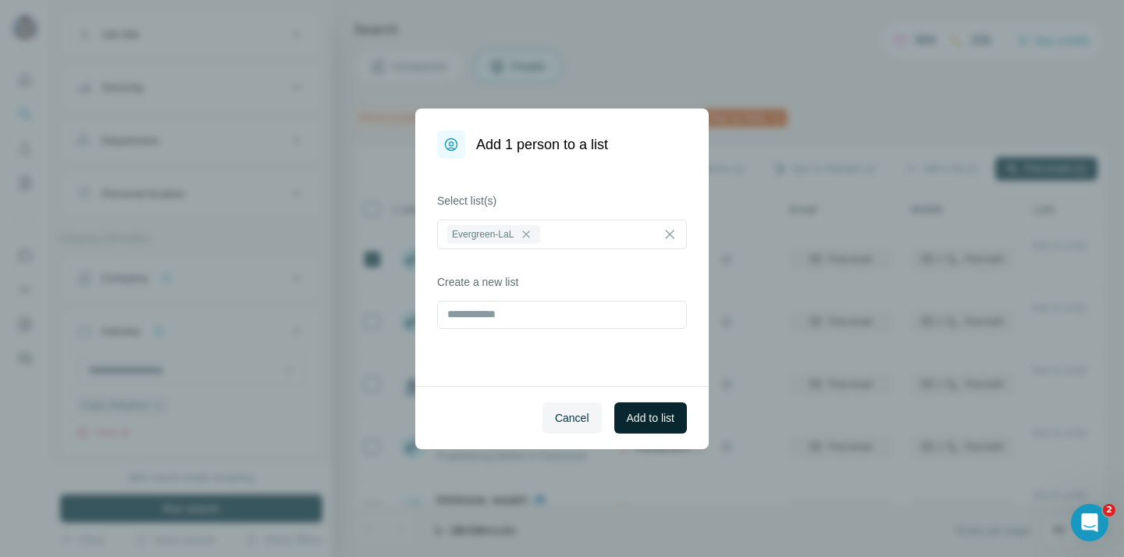
click at [657, 411] on span "Add to list" at bounding box center [651, 418] width 48 height 16
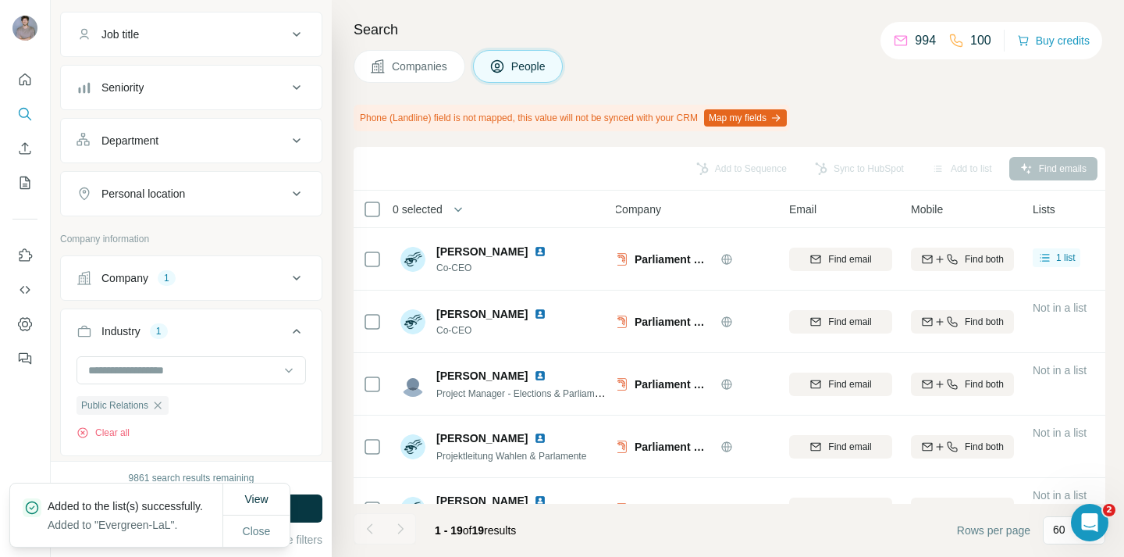
click at [712, 166] on div "Add to Sequence Sync to HubSpot Add to list Find emails" at bounding box center [730, 168] width 736 height 27
click at [446, 66] on span "Companies" at bounding box center [420, 67] width 57 height 16
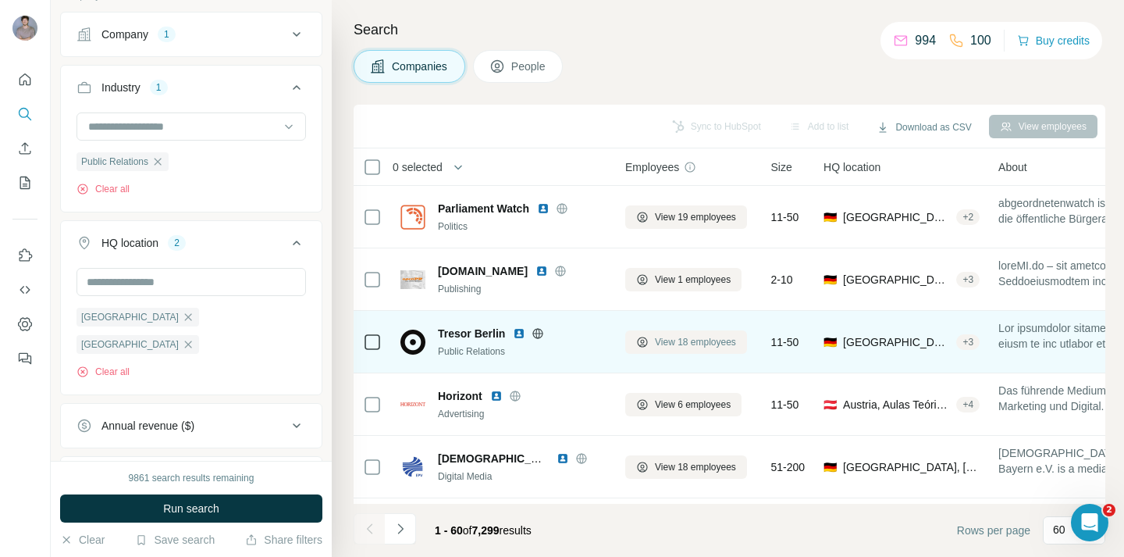
click at [711, 344] on span "View 18 employees" at bounding box center [695, 342] width 81 height 14
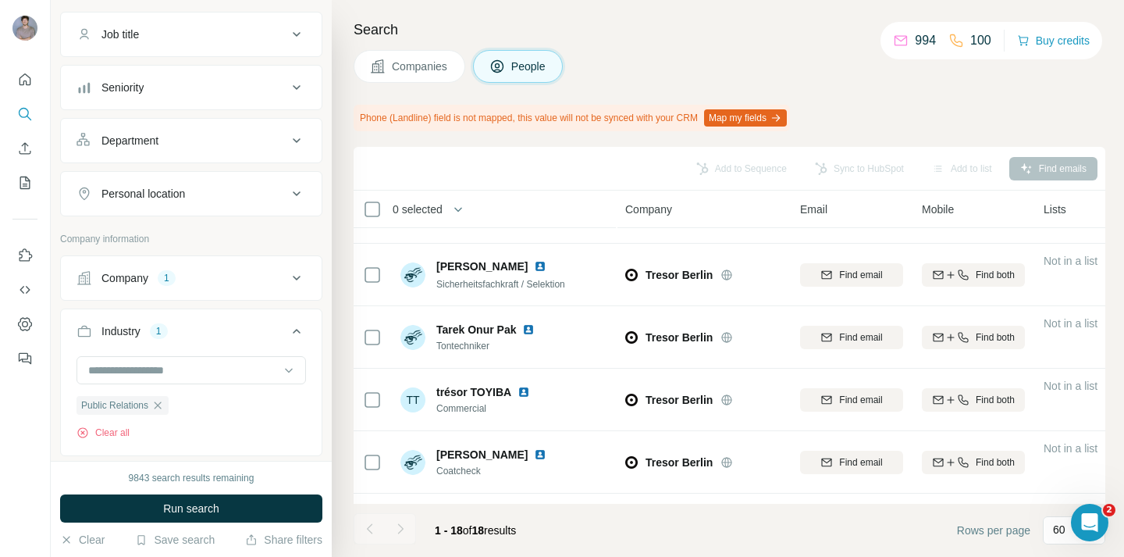
scroll to position [849, 0]
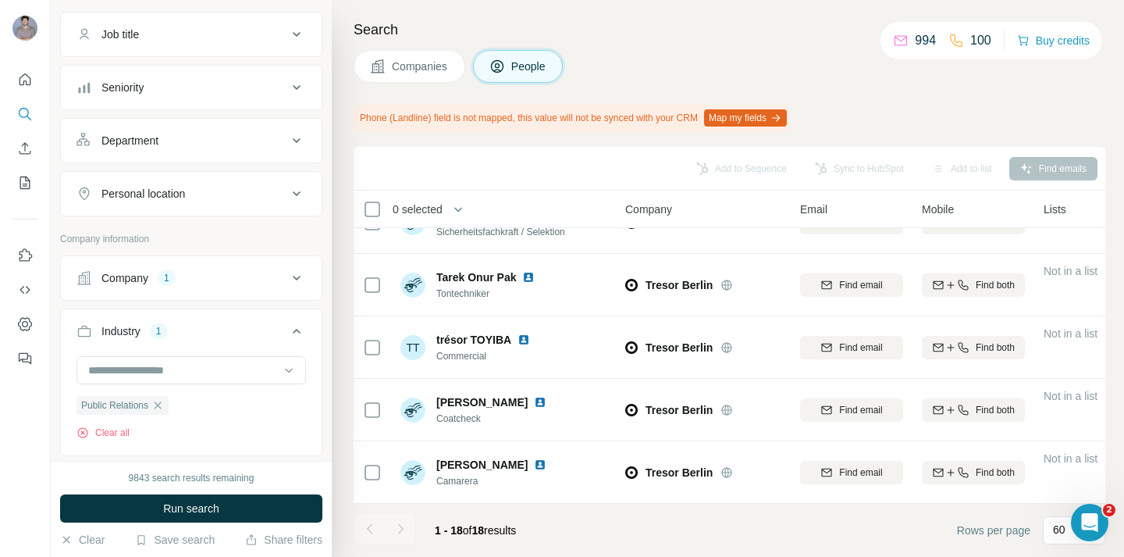
click at [429, 80] on button "Companies" at bounding box center [410, 66] width 112 height 33
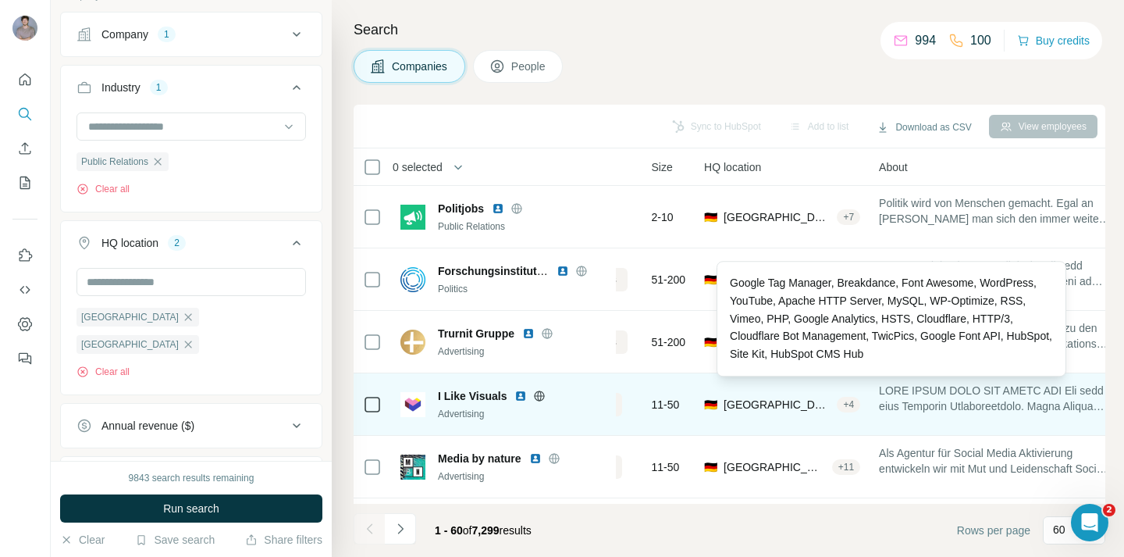
scroll to position [1187, 0]
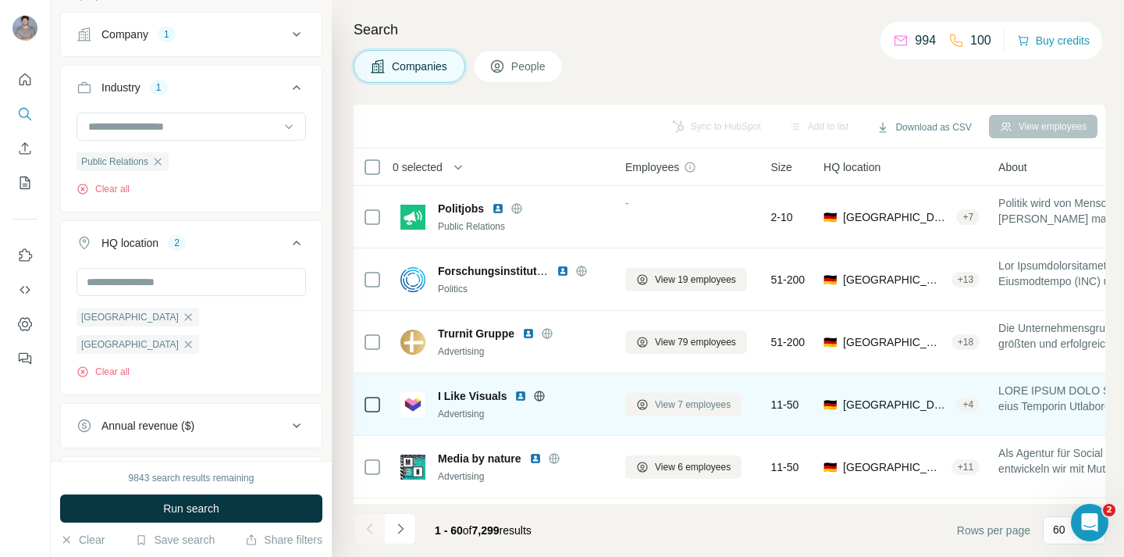
click at [668, 404] on span "View 7 employees" at bounding box center [693, 404] width 76 height 14
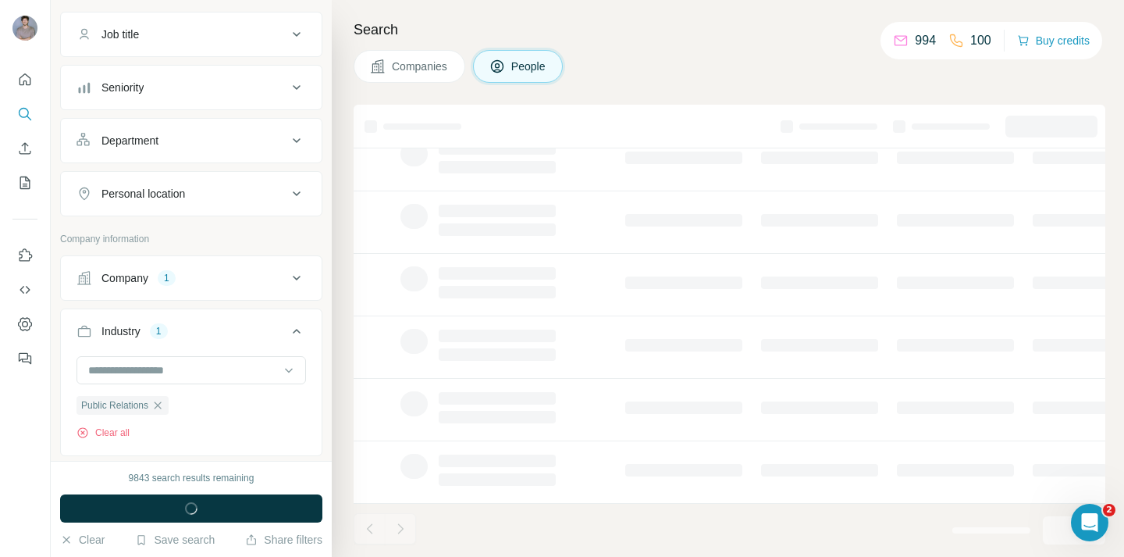
scroll to position [307, 0]
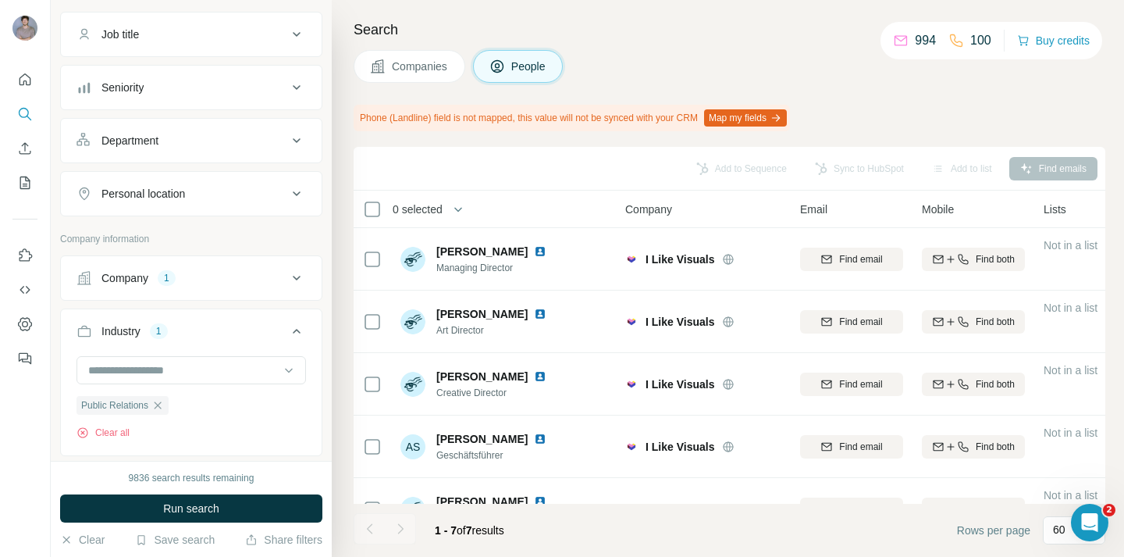
click at [440, 73] on span "Companies" at bounding box center [420, 67] width 57 height 16
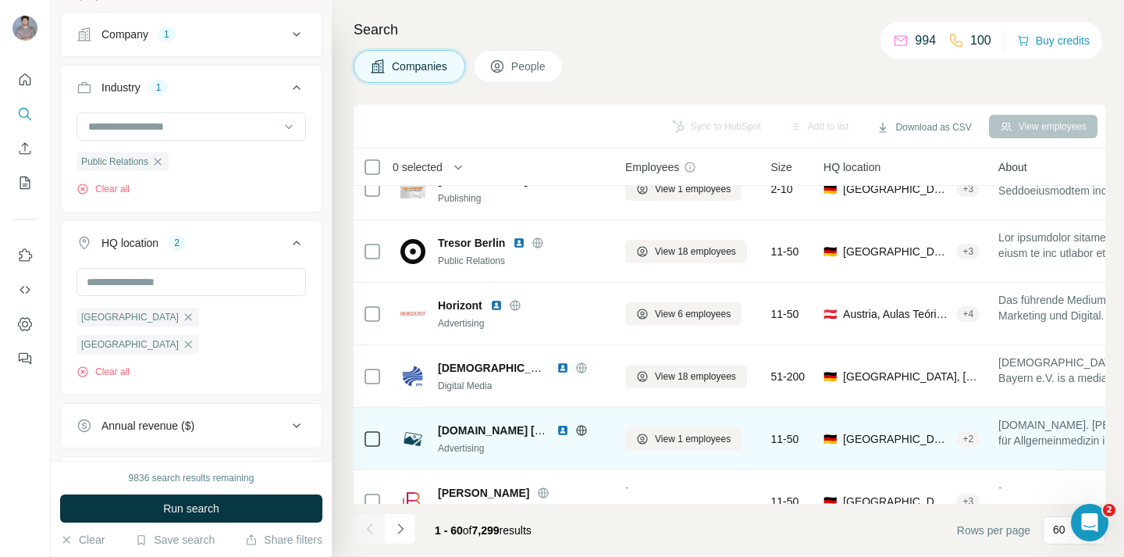
scroll to position [141, 0]
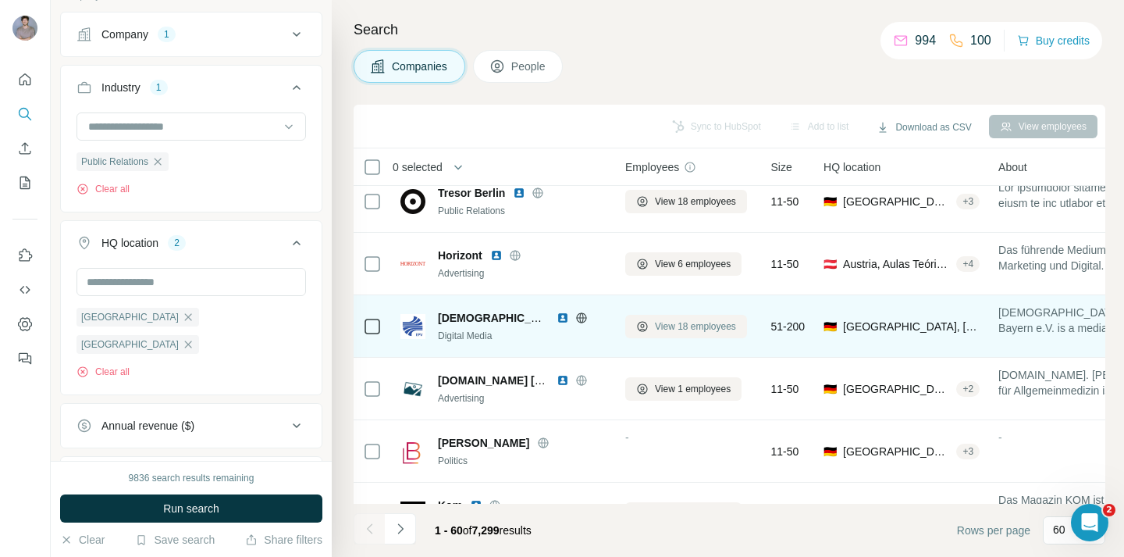
click at [711, 325] on span "View 18 employees" at bounding box center [695, 326] width 81 height 14
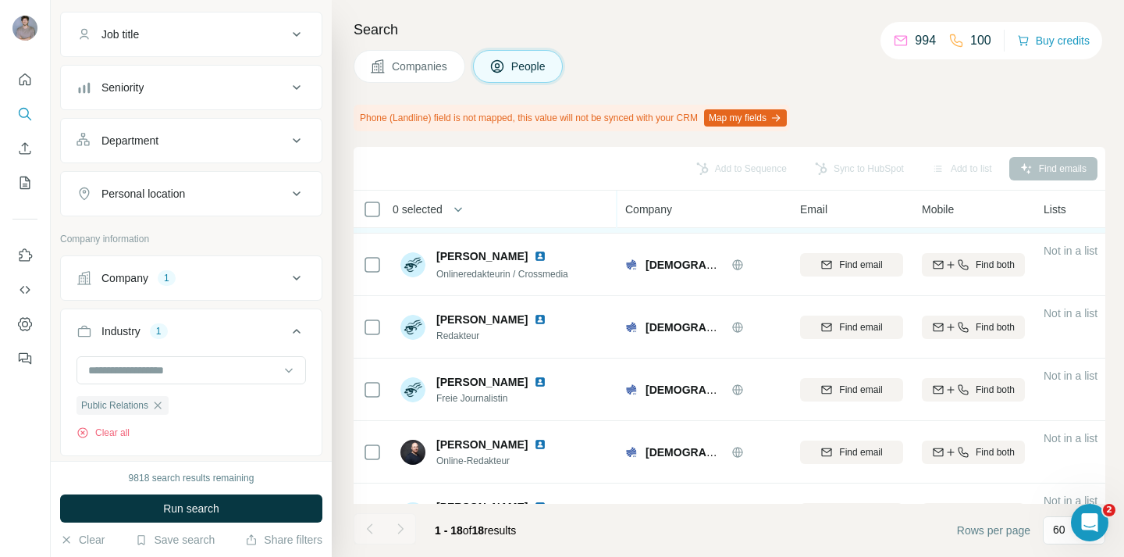
scroll to position [620, 0]
click at [442, 75] on button "Companies" at bounding box center [410, 66] width 112 height 33
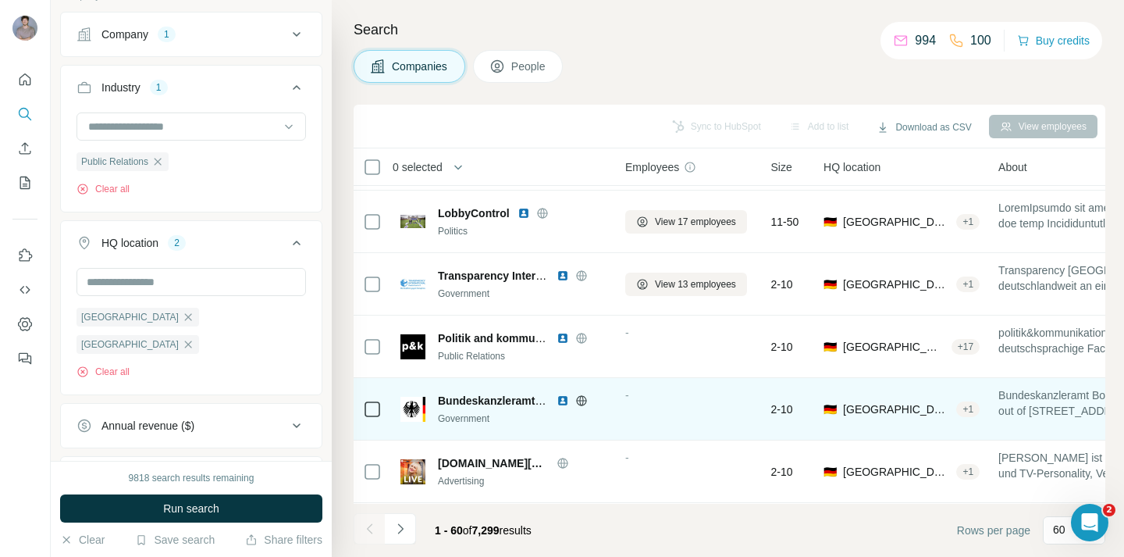
scroll to position [659, 0]
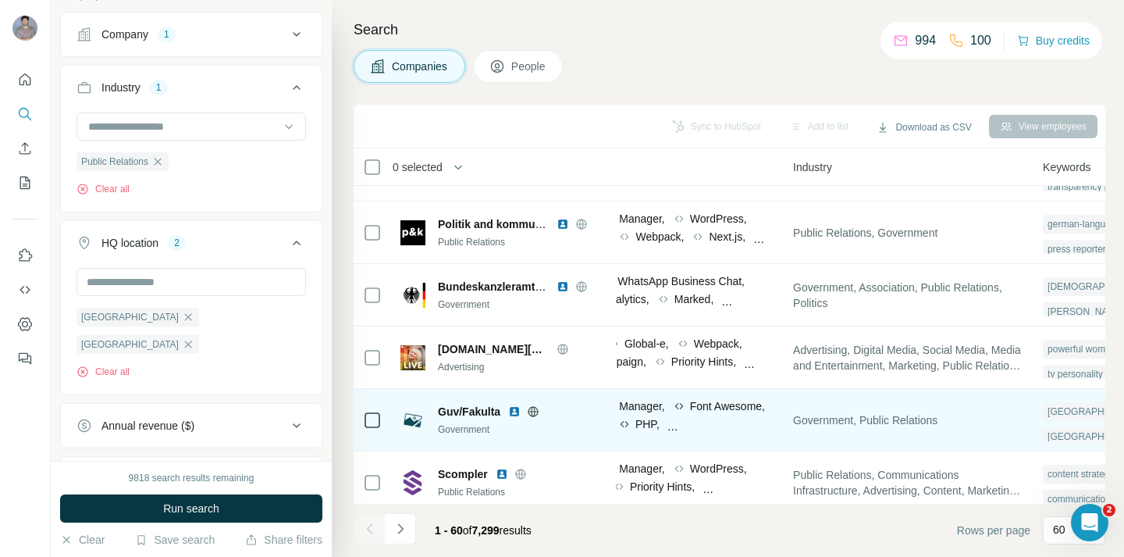
scroll to position [734, 0]
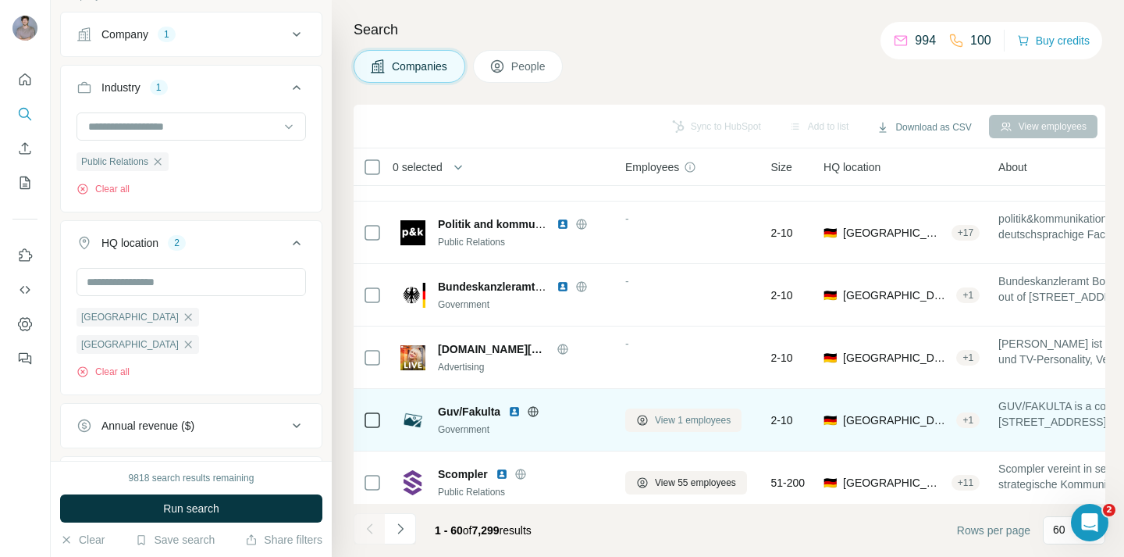
click at [683, 422] on span "View 1 employees" at bounding box center [693, 420] width 76 height 14
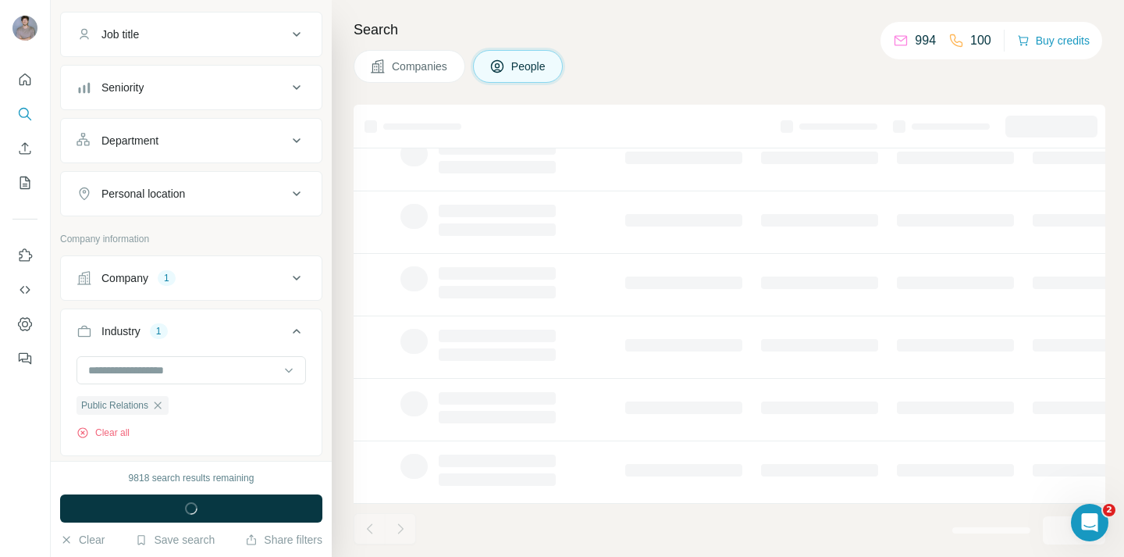
scroll to position [307, 0]
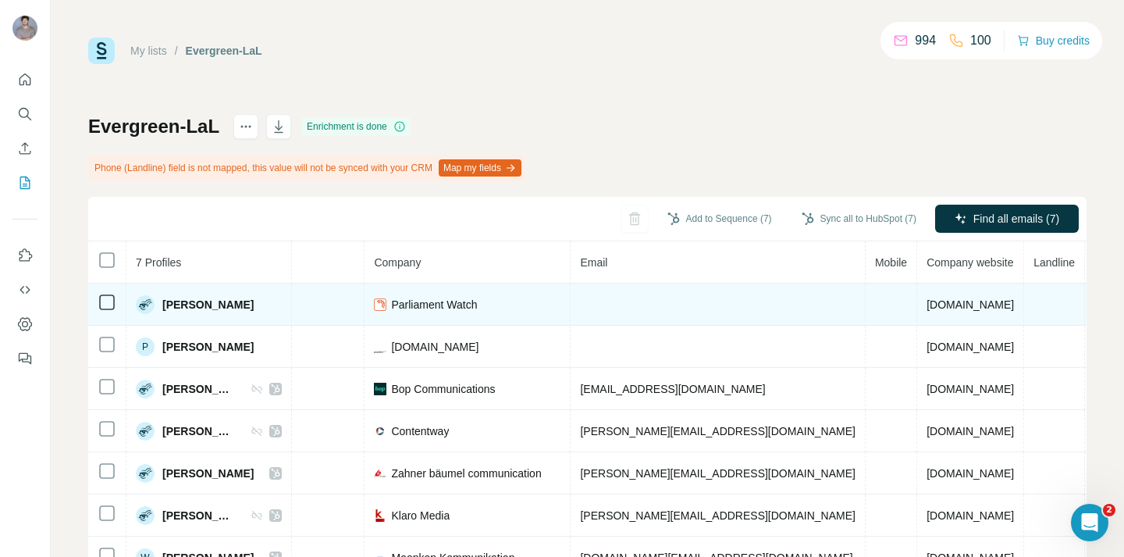
scroll to position [0, 320]
click at [94, 305] on td at bounding box center [107, 304] width 38 height 42
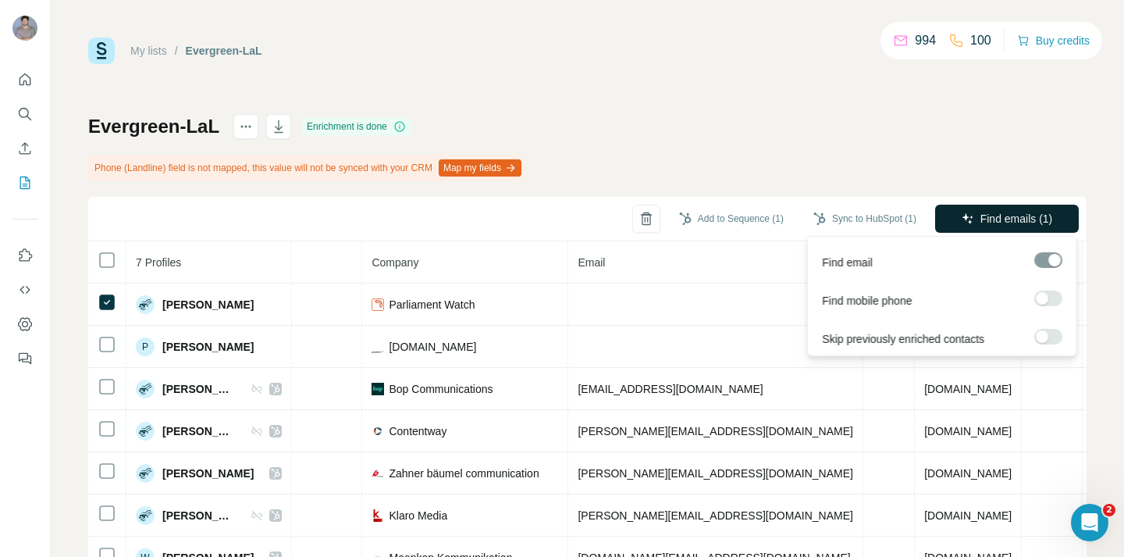
click at [1007, 223] on span "Find emails (1)" at bounding box center [1017, 219] width 73 height 16
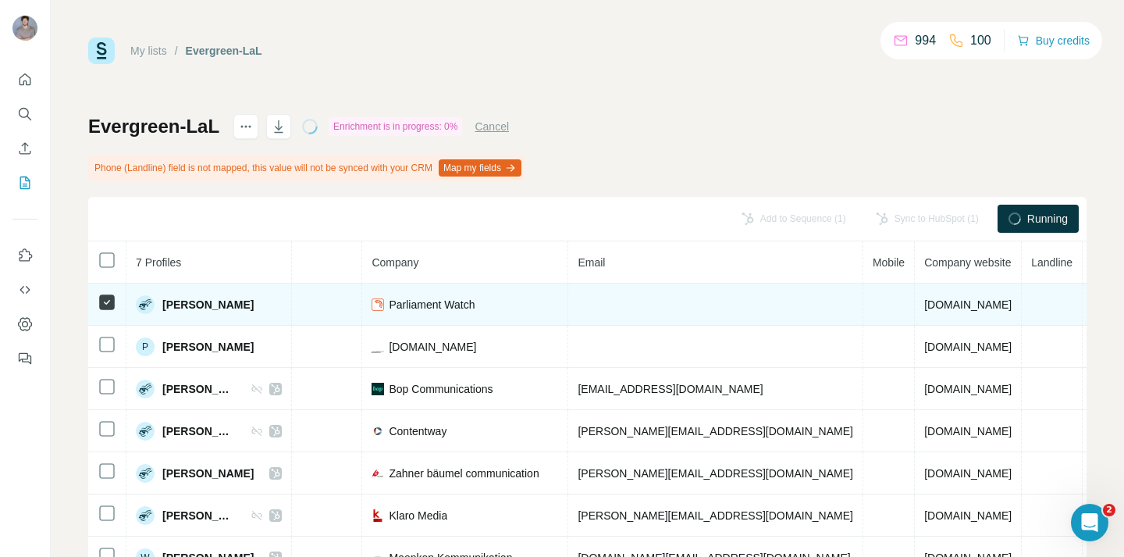
scroll to position [0, 320]
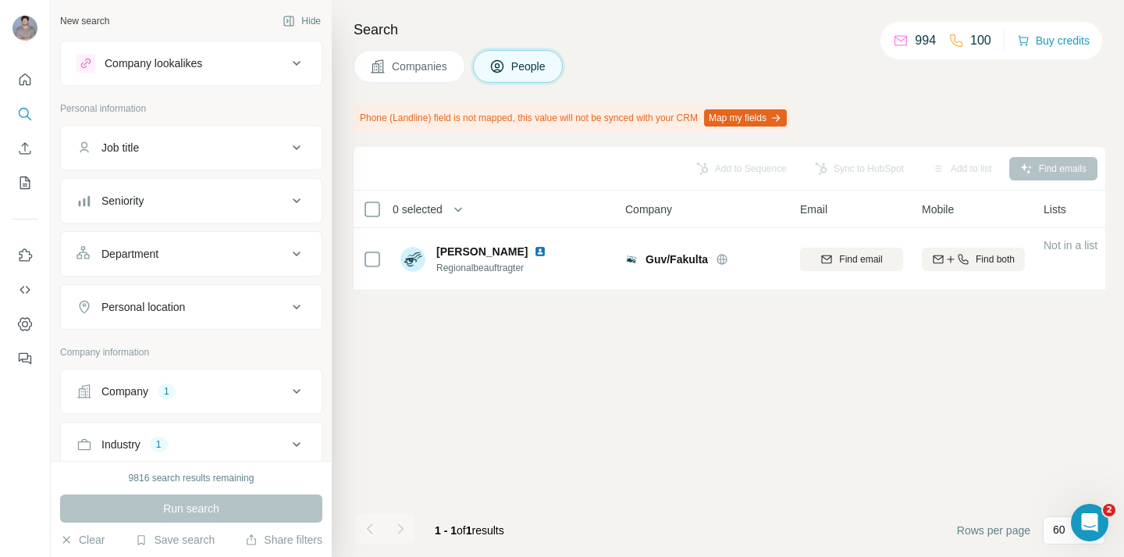
click at [442, 52] on button "Companies" at bounding box center [410, 66] width 112 height 33
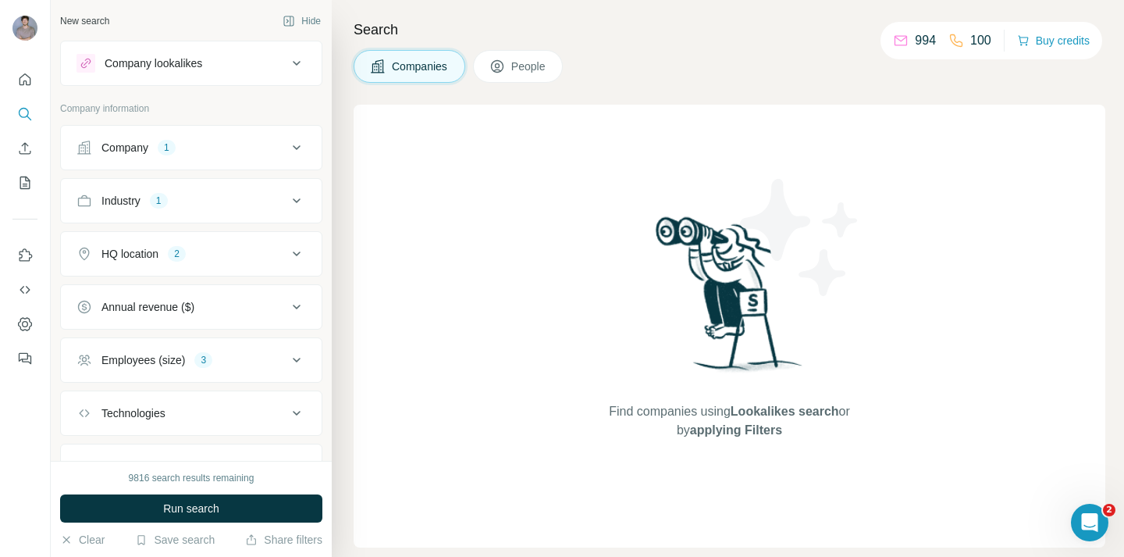
click at [519, 63] on span "People" at bounding box center [529, 67] width 36 height 16
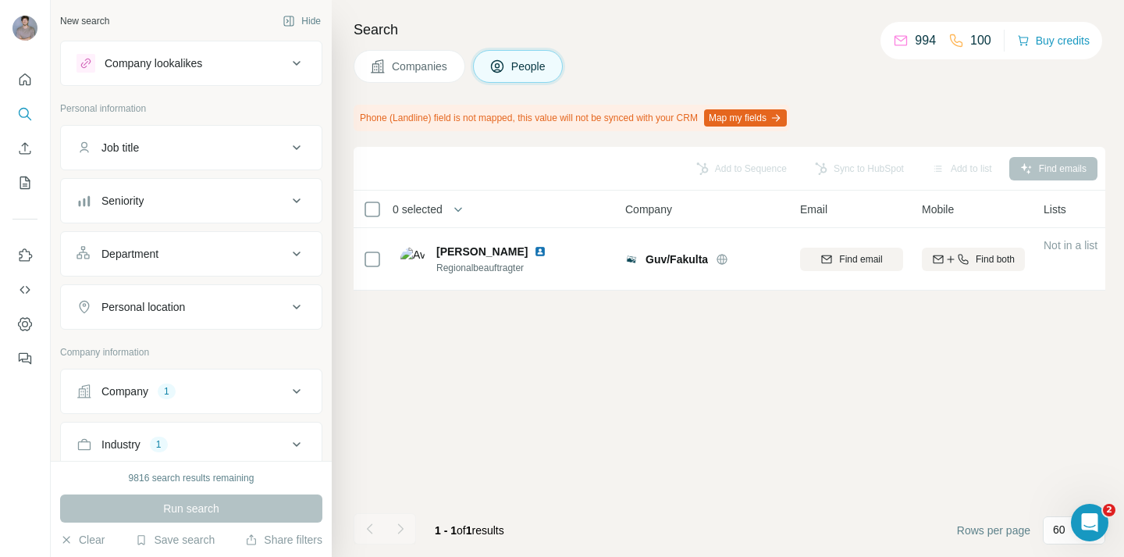
click at [429, 65] on span "Companies" at bounding box center [420, 67] width 57 height 16
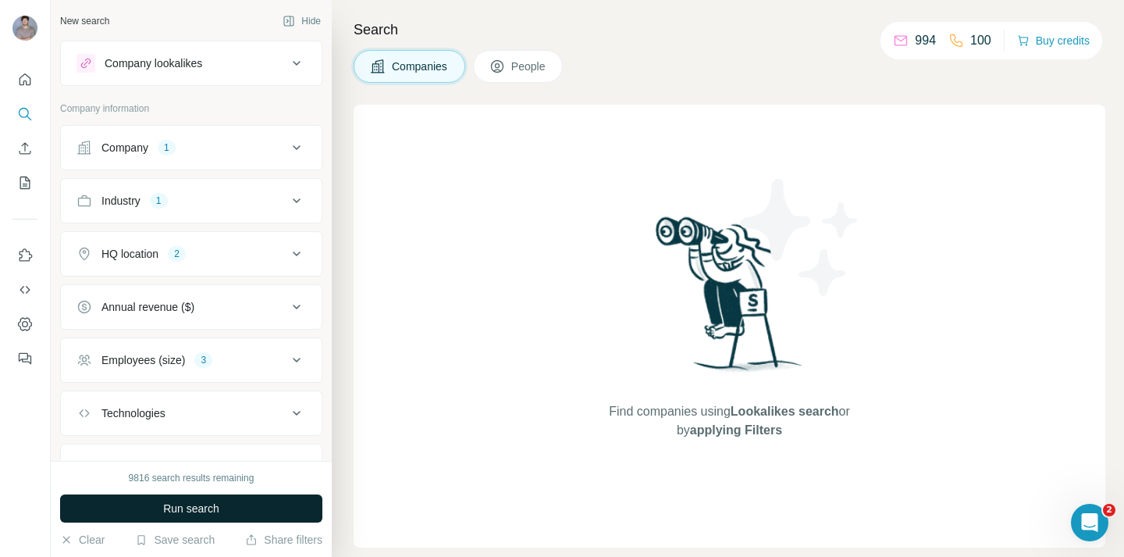
click at [267, 501] on button "Run search" at bounding box center [191, 508] width 262 height 28
click at [505, 70] on icon at bounding box center [498, 67] width 16 height 16
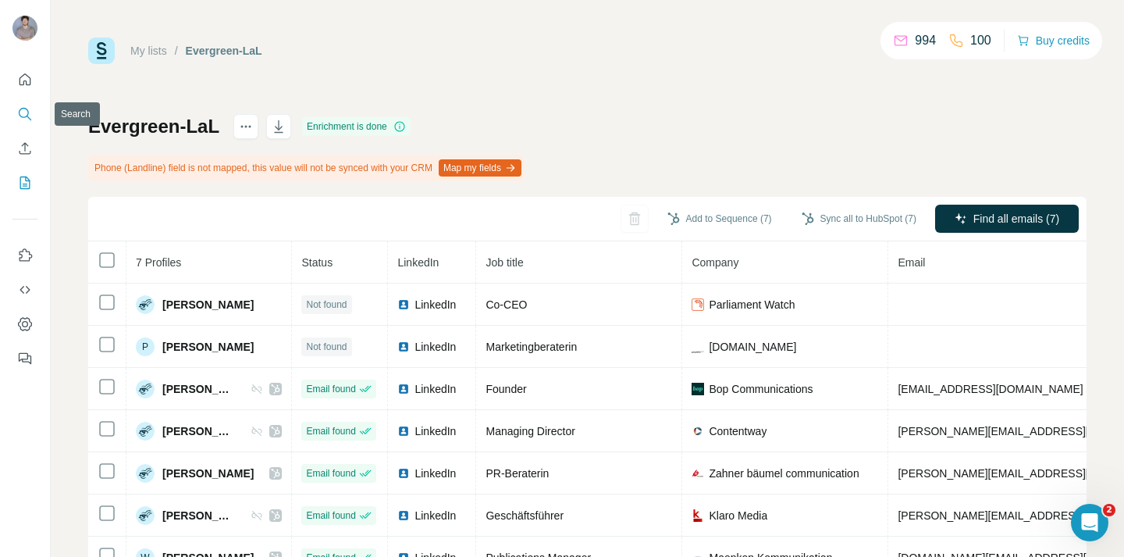
click at [30, 112] on icon "Search" at bounding box center [25, 114] width 16 height 16
